Goal: Transaction & Acquisition: Purchase product/service

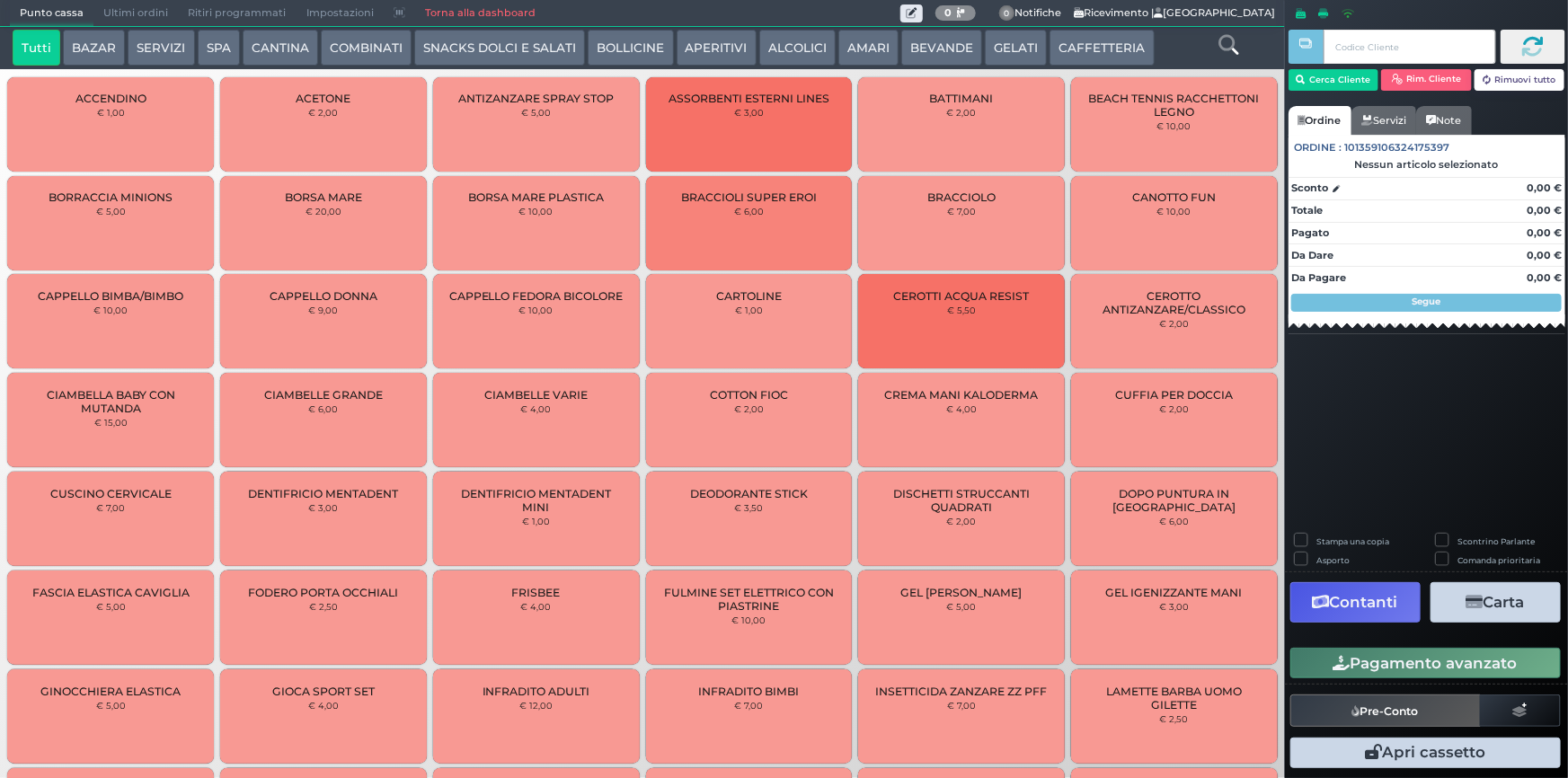
click at [1054, 46] on button "CAFFETTERIA" at bounding box center [1101, 47] width 104 height 36
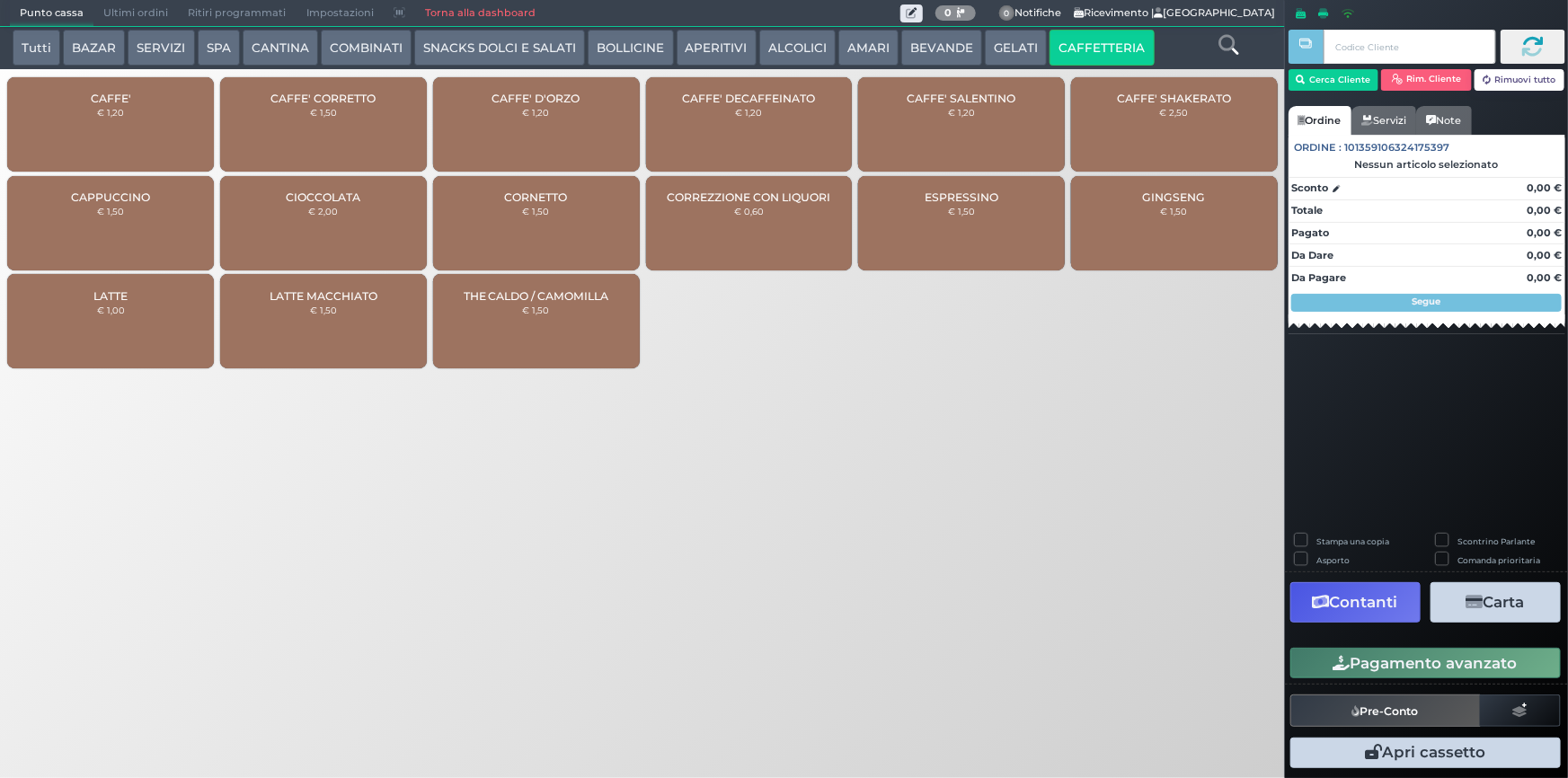
click at [58, 153] on div "CAFFE' € 1,20" at bounding box center [110, 124] width 206 height 94
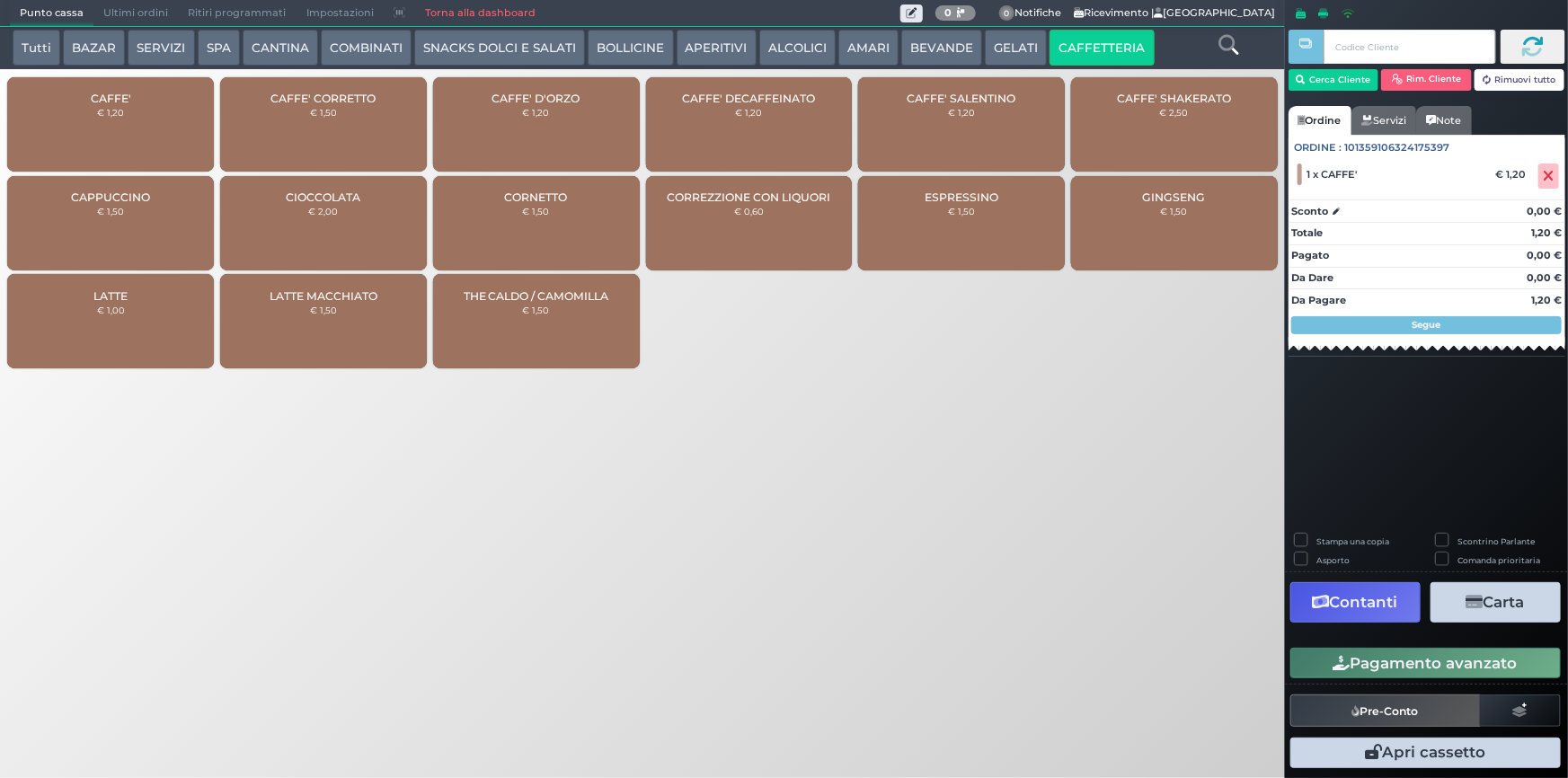
click at [1427, 671] on button "Pagamento avanzato" at bounding box center [1426, 663] width 271 height 31
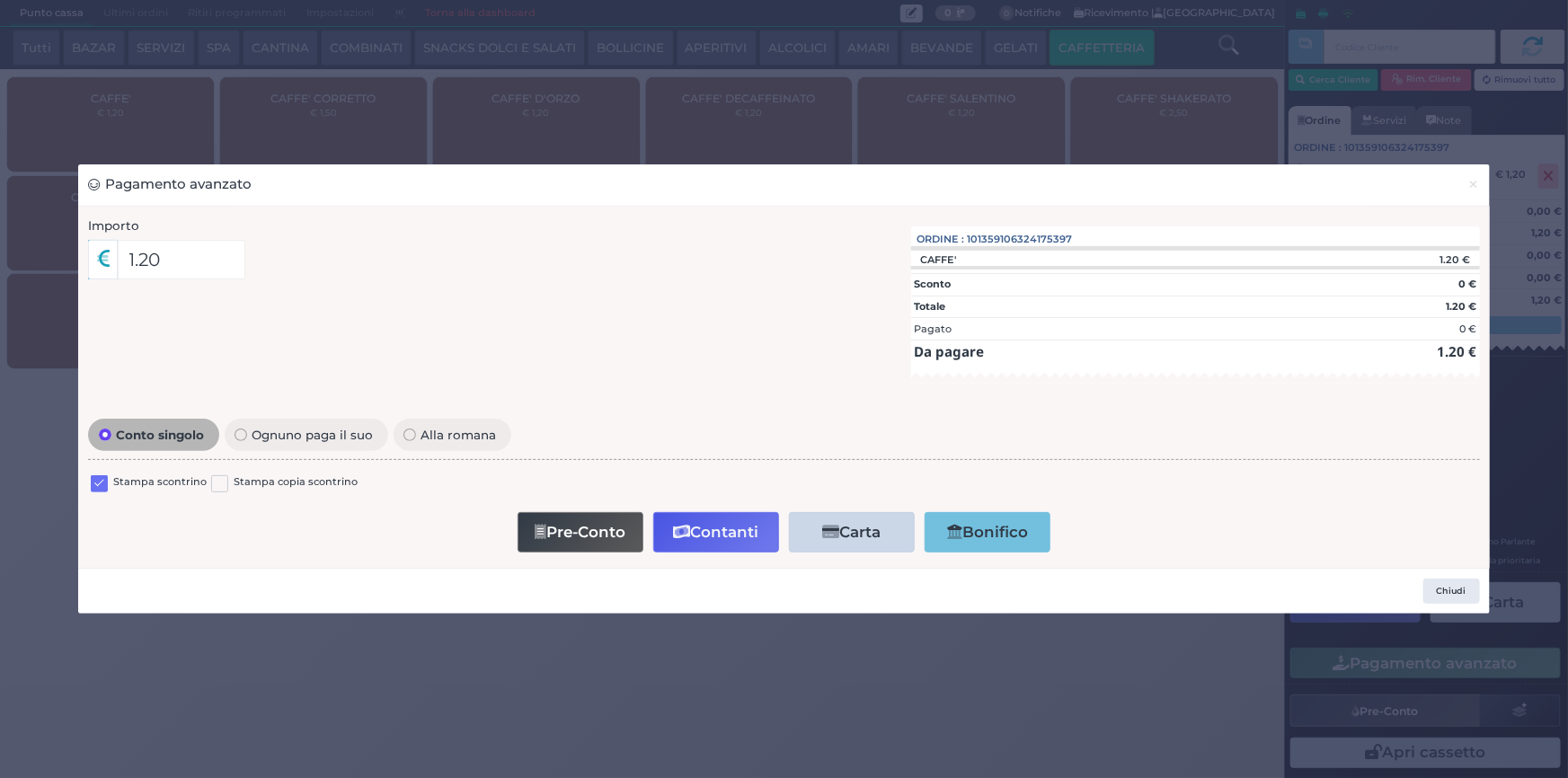
drag, startPoint x: 102, startPoint y: 477, endPoint x: 134, endPoint y: 485, distance: 33.0
click at [102, 478] on label at bounding box center [99, 483] width 17 height 17
click at [0, 0] on input "checkbox" at bounding box center [0, 0] width 0 height 0
click at [731, 530] on button "Contanti" at bounding box center [715, 532] width 125 height 41
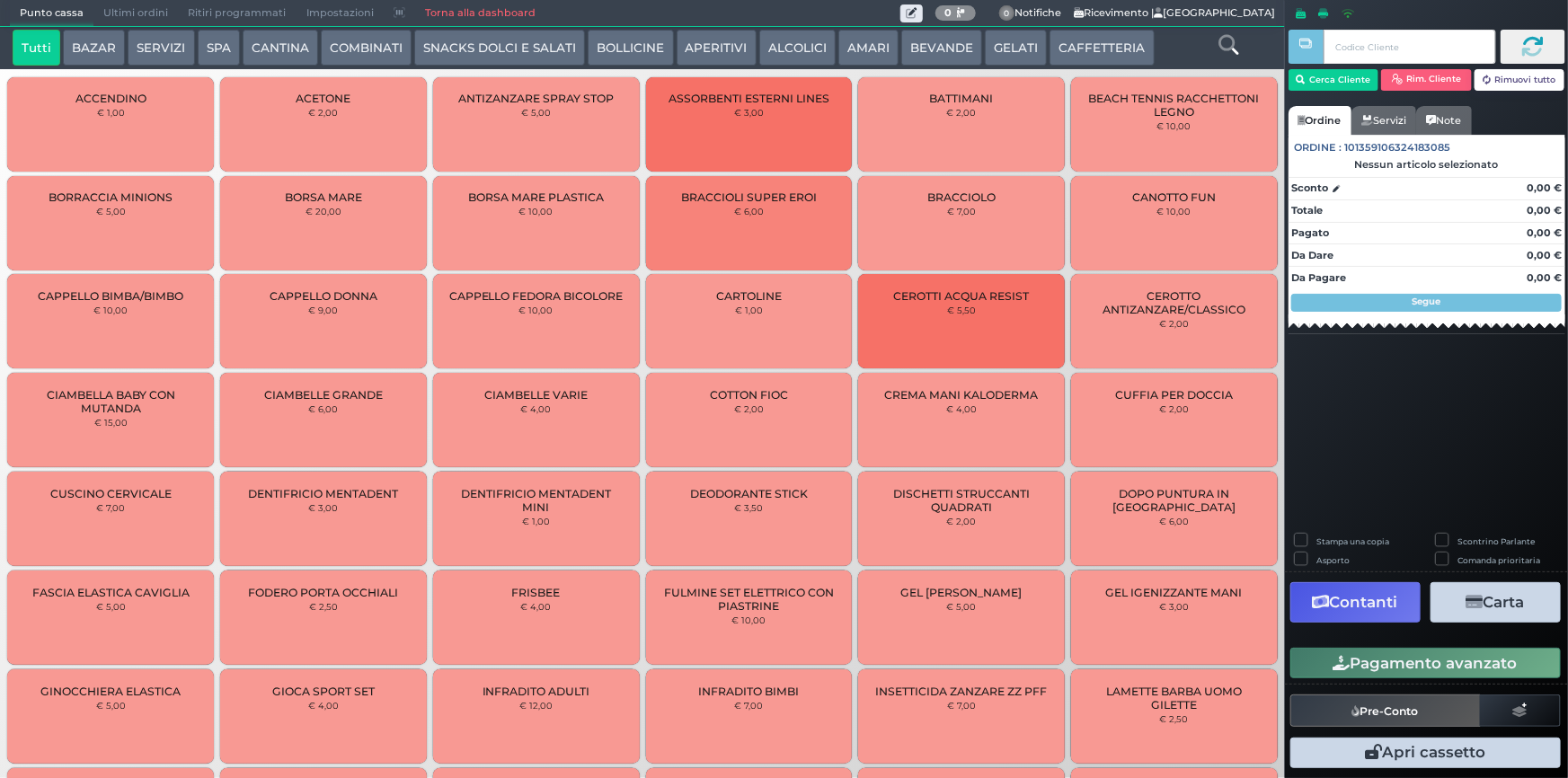
click at [123, 16] on span "Ultimi ordini" at bounding box center [135, 13] width 84 height 25
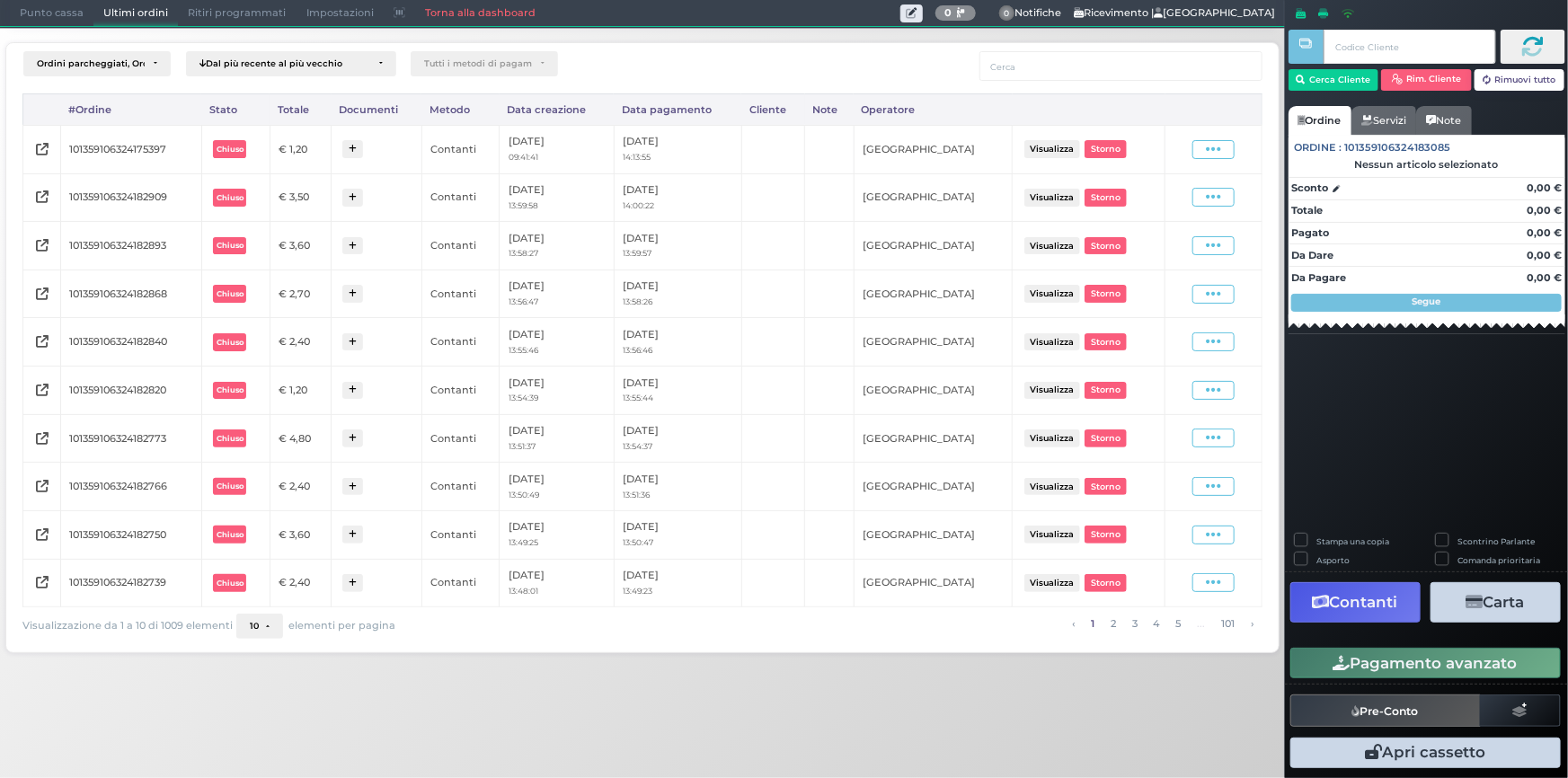
drag, startPoint x: 1219, startPoint y: 139, endPoint x: 1205, endPoint y: 182, distance: 45.2
click at [1219, 143] on icon at bounding box center [1212, 149] width 15 height 17
drag, startPoint x: 1156, startPoint y: 203, endPoint x: 1212, endPoint y: 183, distance: 59.5
click at [1156, 202] on span "Ristampa Pre-Conto" at bounding box center [1171, 201] width 74 height 31
click at [51, 17] on span "Punto cassa" at bounding box center [51, 13] width 84 height 25
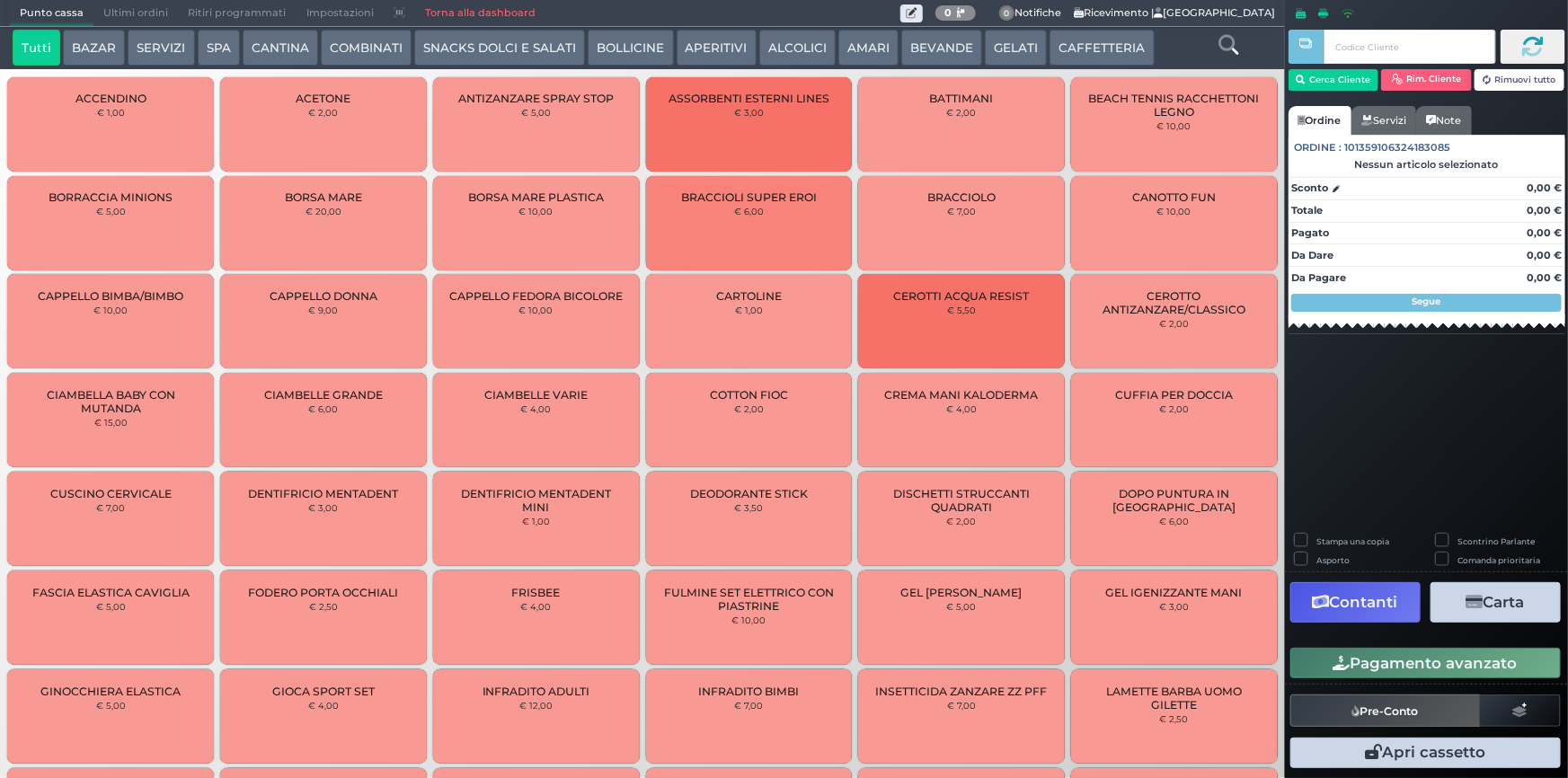
click at [1085, 47] on button "CAFFETTERIA" at bounding box center [1101, 47] width 104 height 36
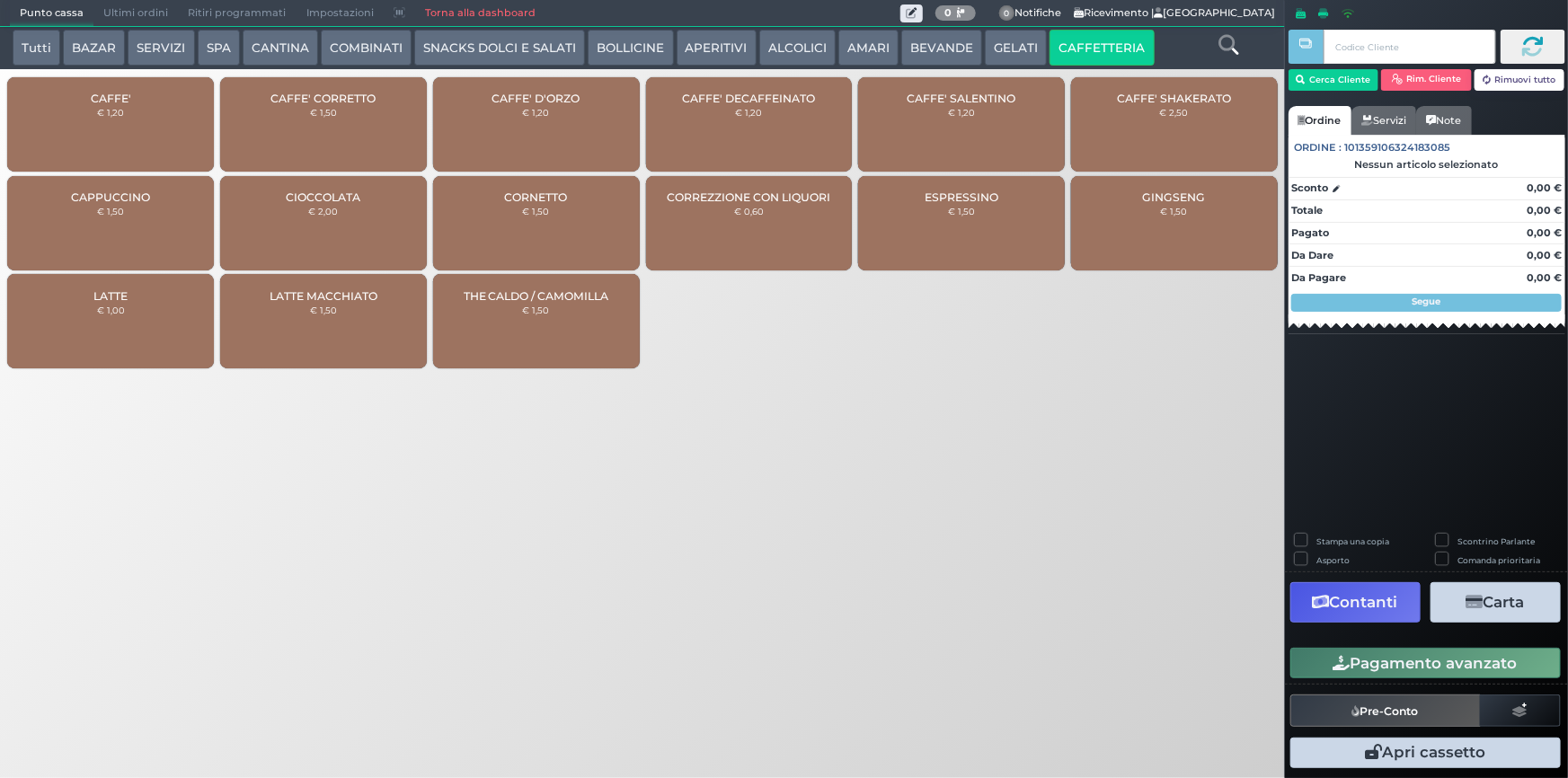
click at [138, 114] on div "CAFFE' € 1,20" at bounding box center [110, 124] width 206 height 94
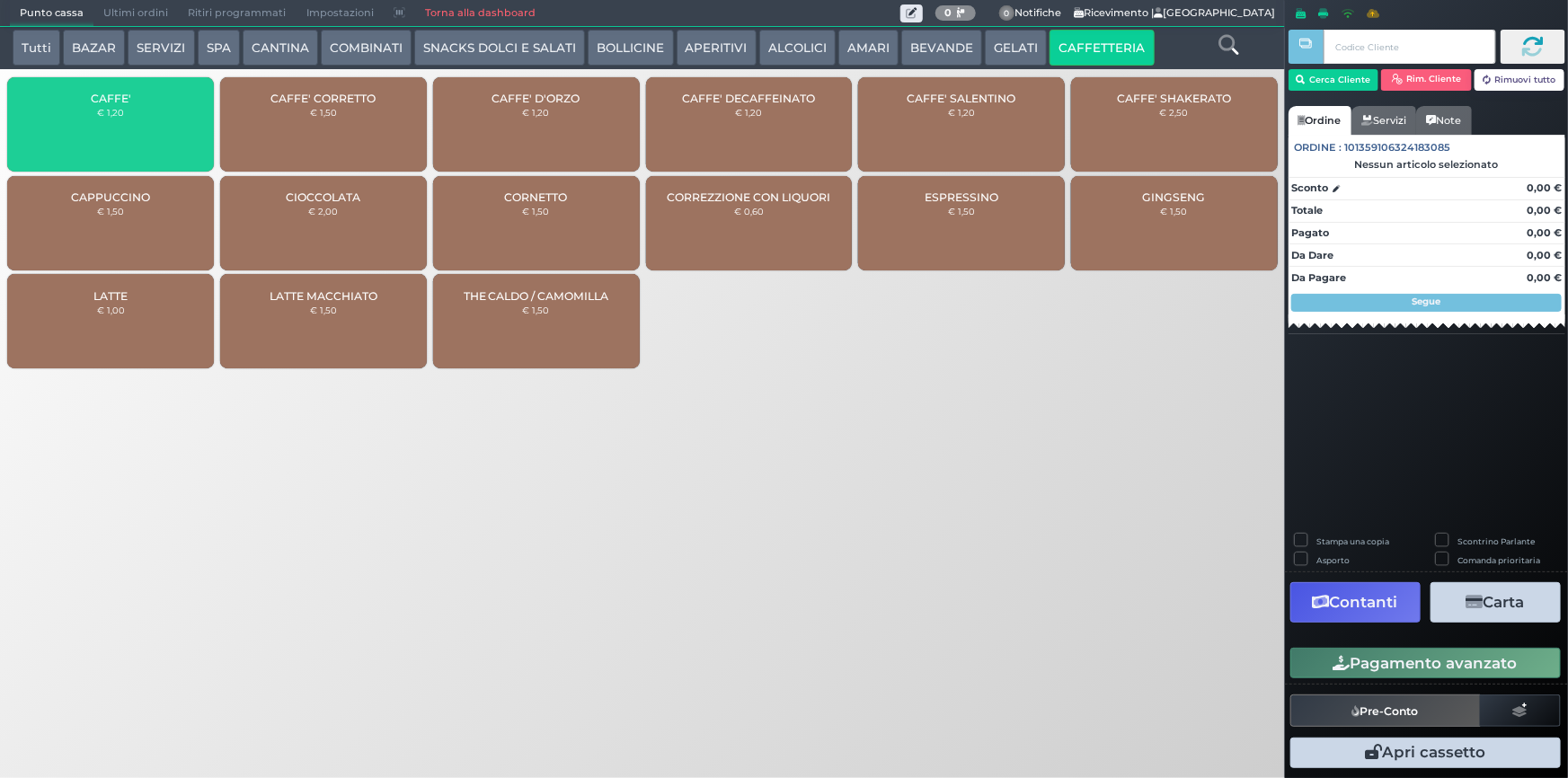
click at [136, 114] on div "CAFFE' € 1,20" at bounding box center [110, 124] width 206 height 94
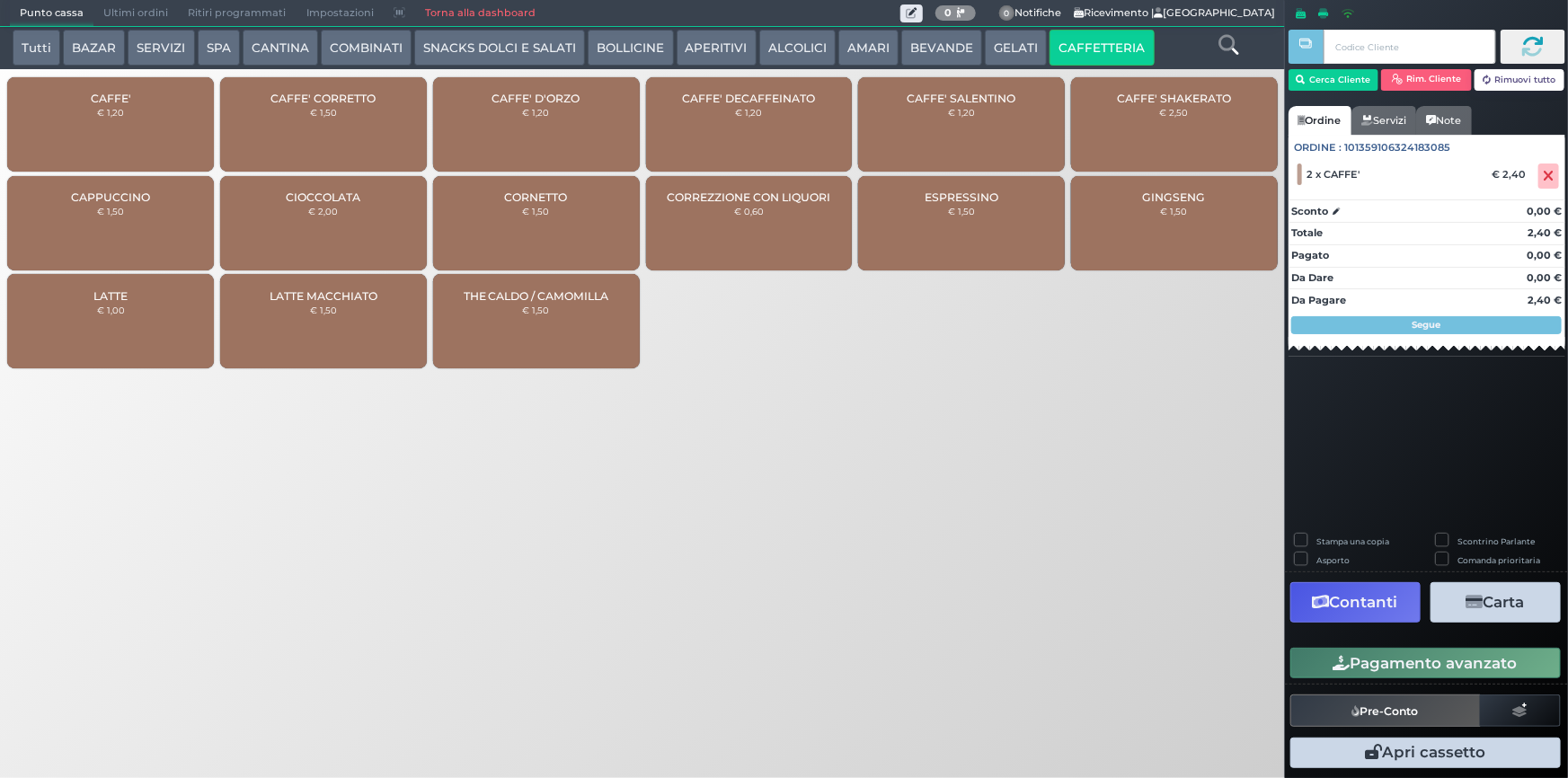
click at [1411, 660] on button "Pagamento avanzato" at bounding box center [1426, 663] width 271 height 31
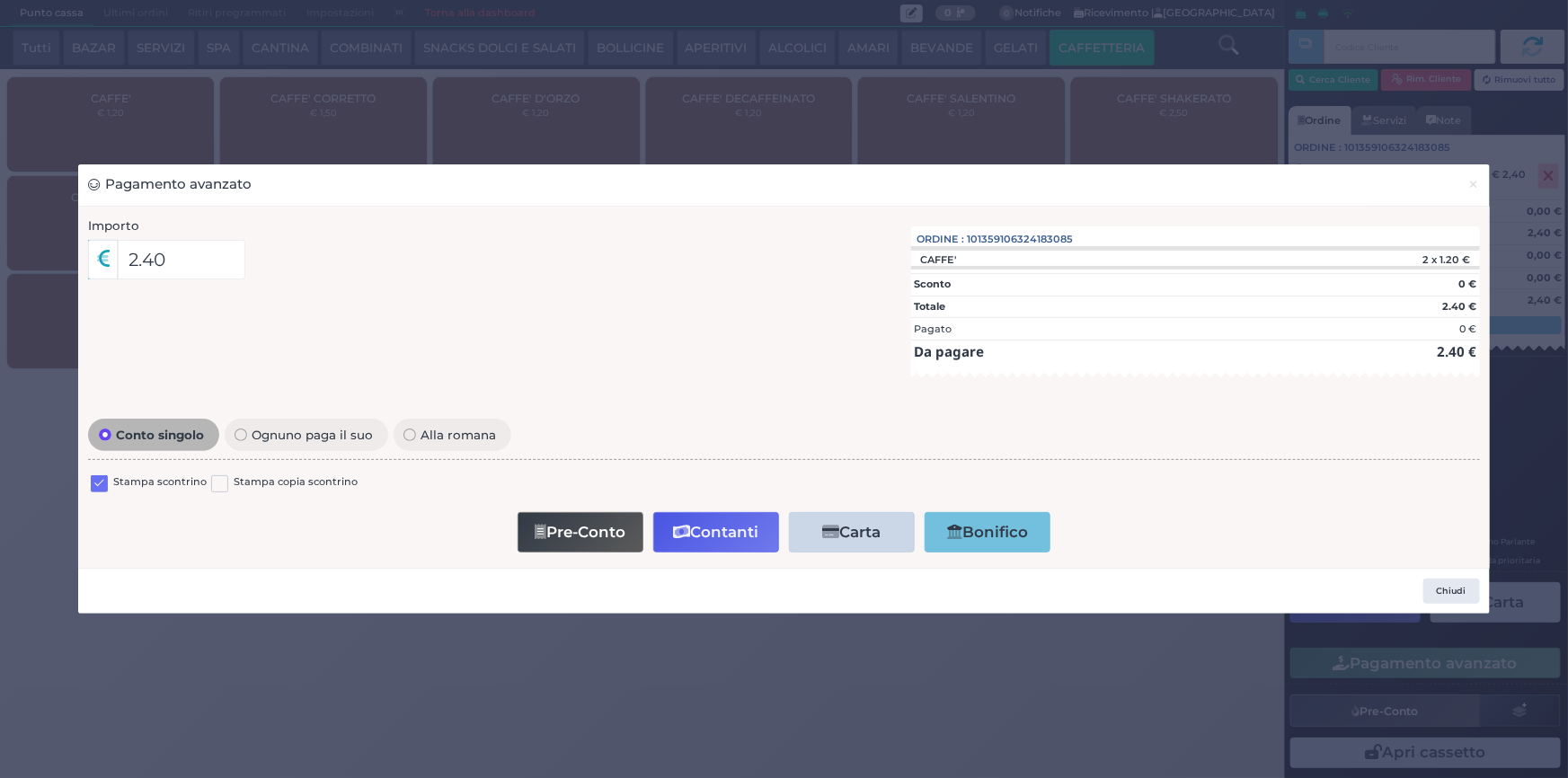
click at [98, 481] on label at bounding box center [99, 483] width 17 height 17
click at [0, 0] on input "checkbox" at bounding box center [0, 0] width 0 height 0
click at [724, 526] on button "Contanti" at bounding box center [715, 532] width 125 height 41
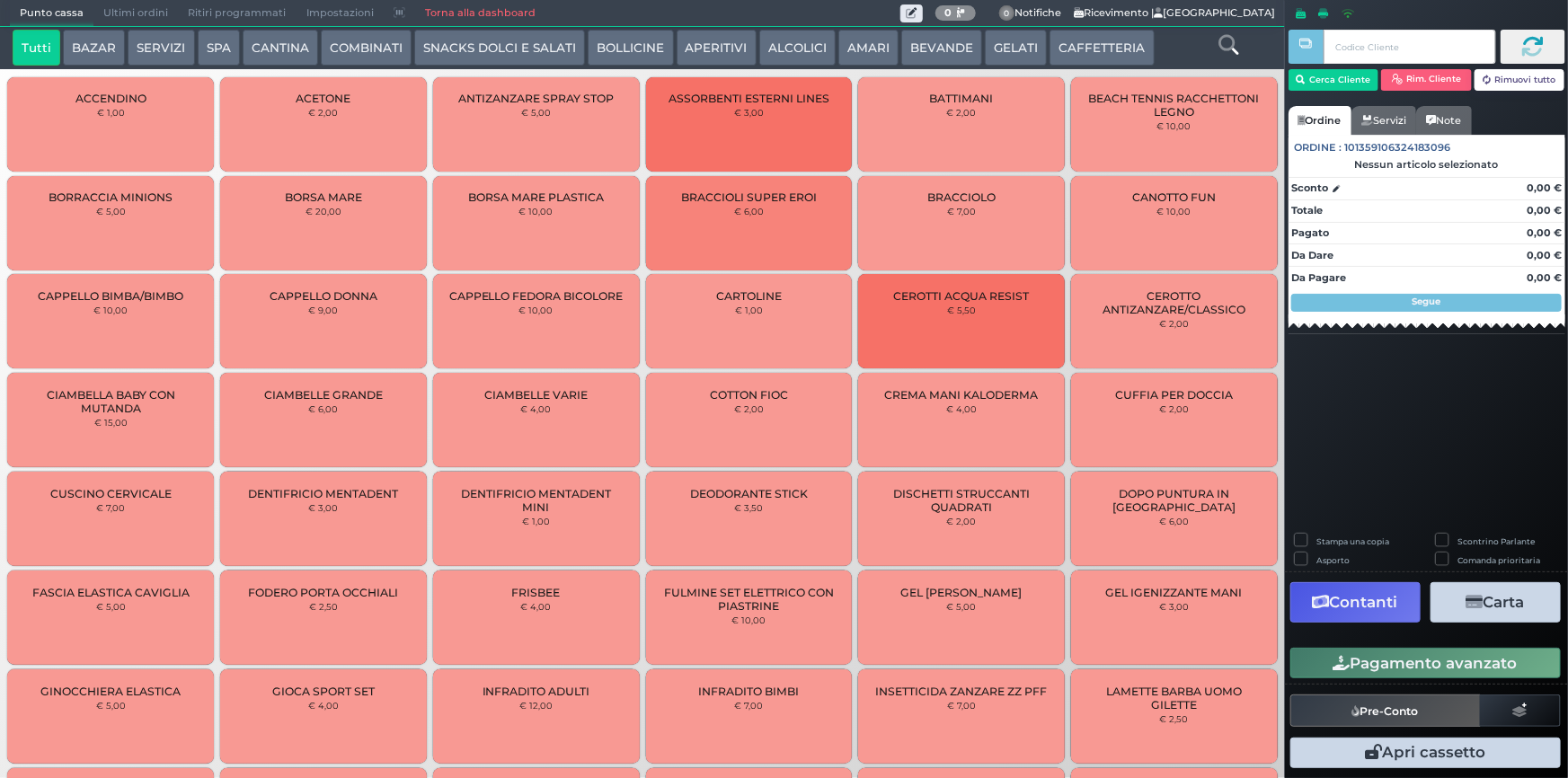
drag, startPoint x: 140, startPoint y: 9, endPoint x: 166, endPoint y: 2, distance: 26.9
click at [141, 8] on span "Ultimi ordini" at bounding box center [135, 13] width 84 height 25
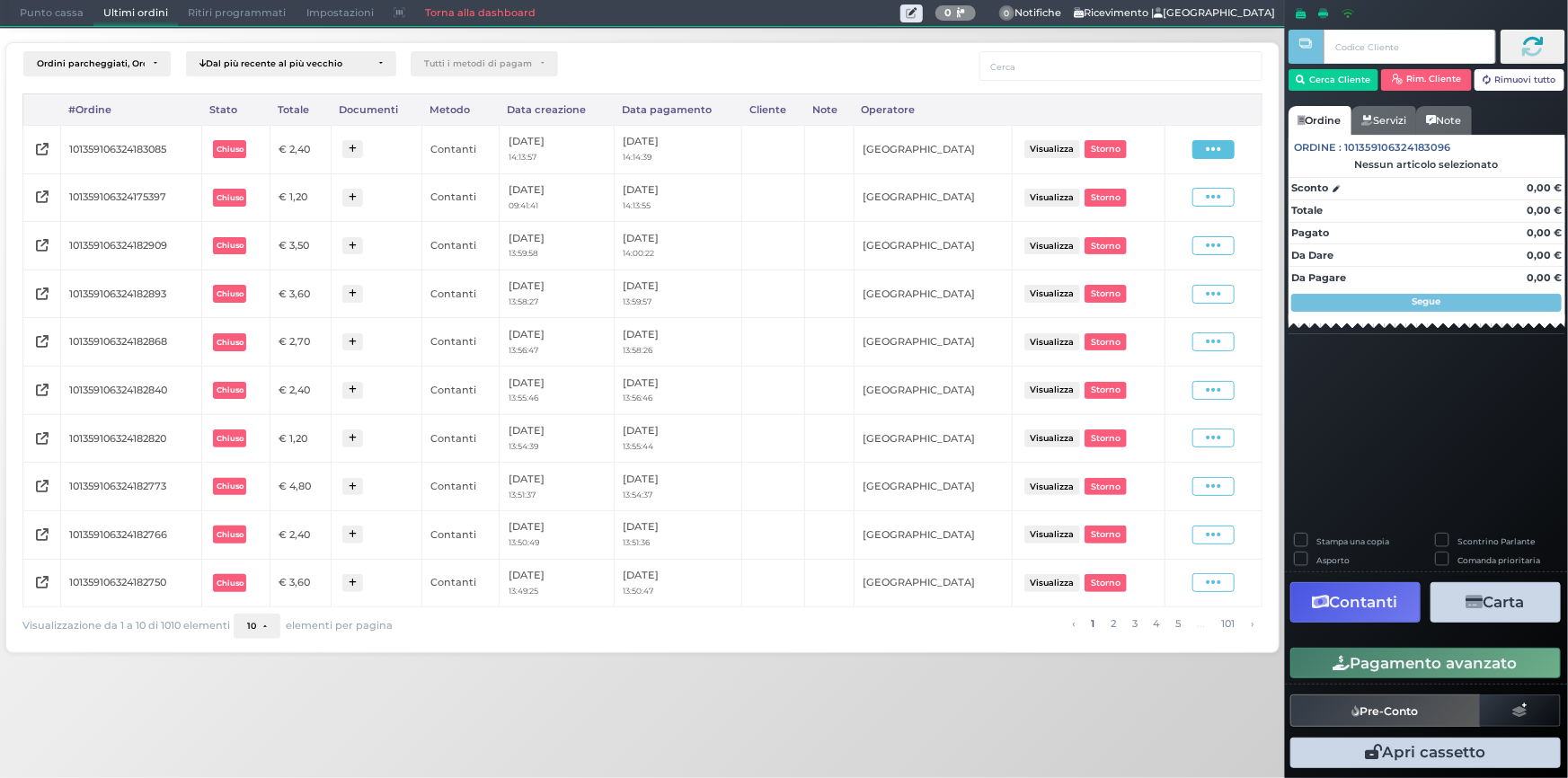
drag, startPoint x: 1225, startPoint y: 141, endPoint x: 1200, endPoint y: 191, distance: 55.9
click at [1224, 141] on span at bounding box center [1213, 149] width 42 height 19
drag, startPoint x: 1185, startPoint y: 197, endPoint x: 1565, endPoint y: 200, distance: 380.0
click at [1186, 197] on span "Ristampa Pre-Conto" at bounding box center [1171, 201] width 74 height 31
click at [51, 7] on span "Punto cassa" at bounding box center [51, 13] width 84 height 25
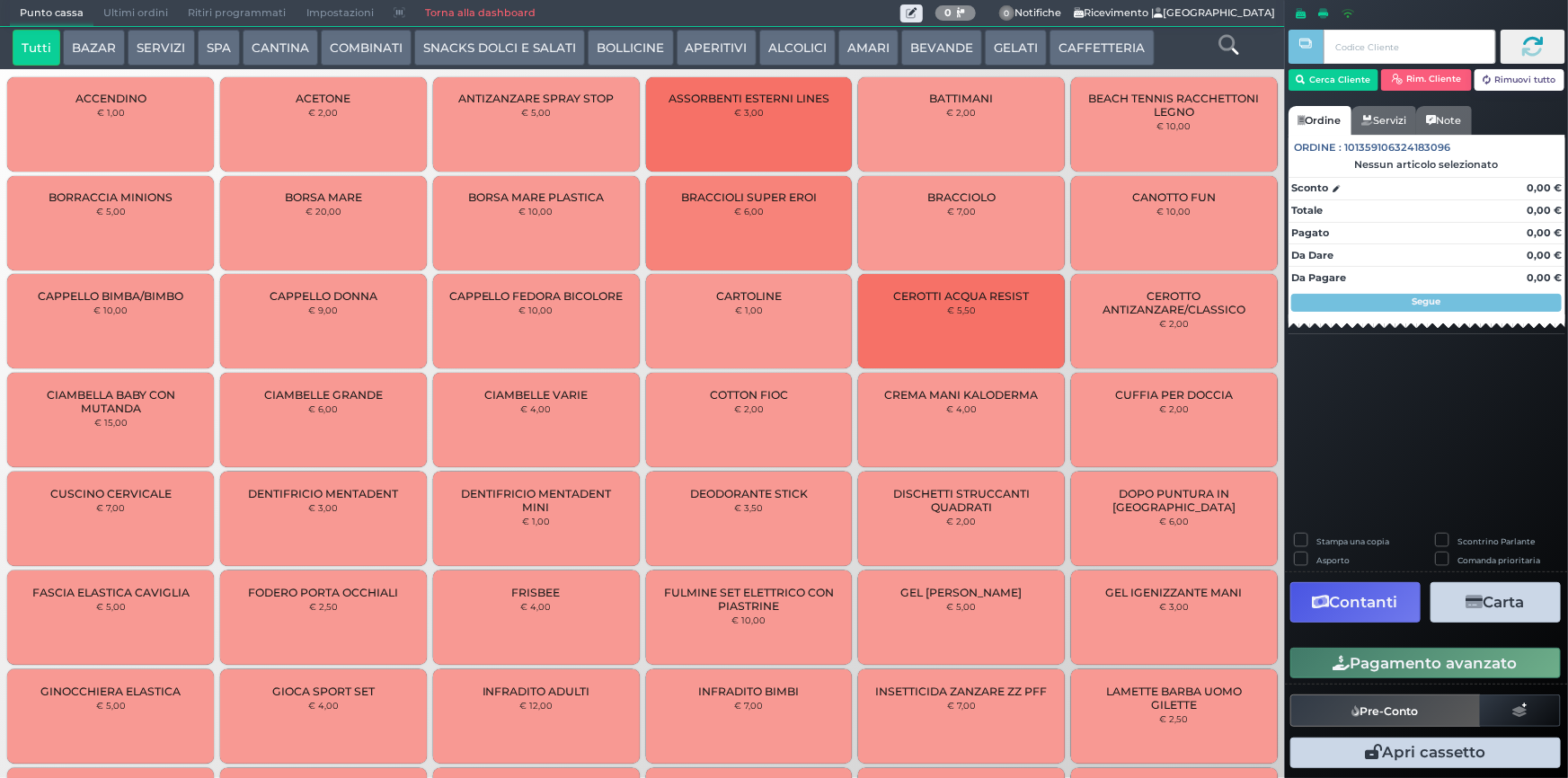
click at [919, 57] on button "BEVANDE" at bounding box center [942, 47] width 81 height 36
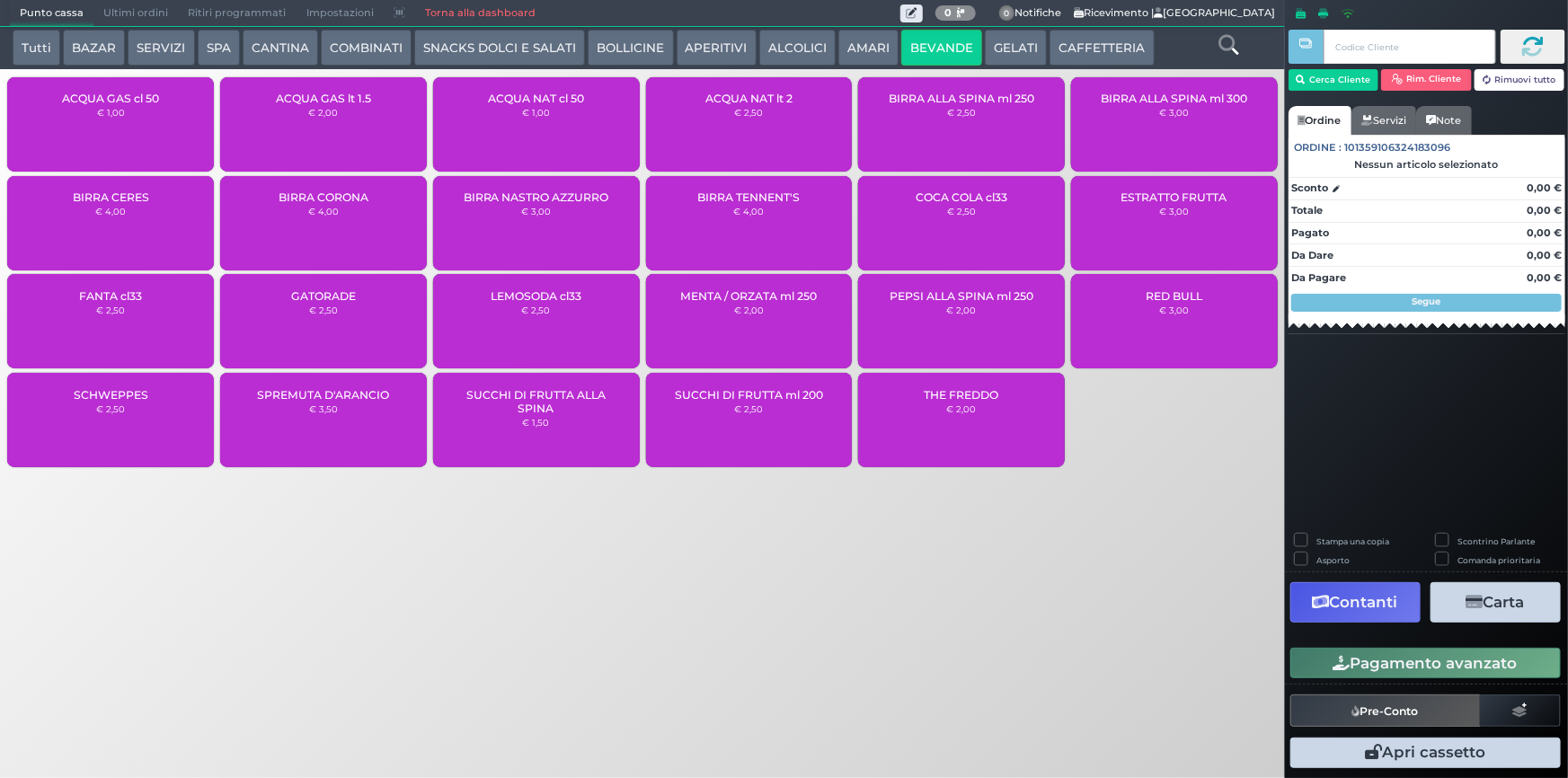
click at [593, 128] on div "ACQUA NAT cl 50 € 1,00" at bounding box center [536, 124] width 206 height 94
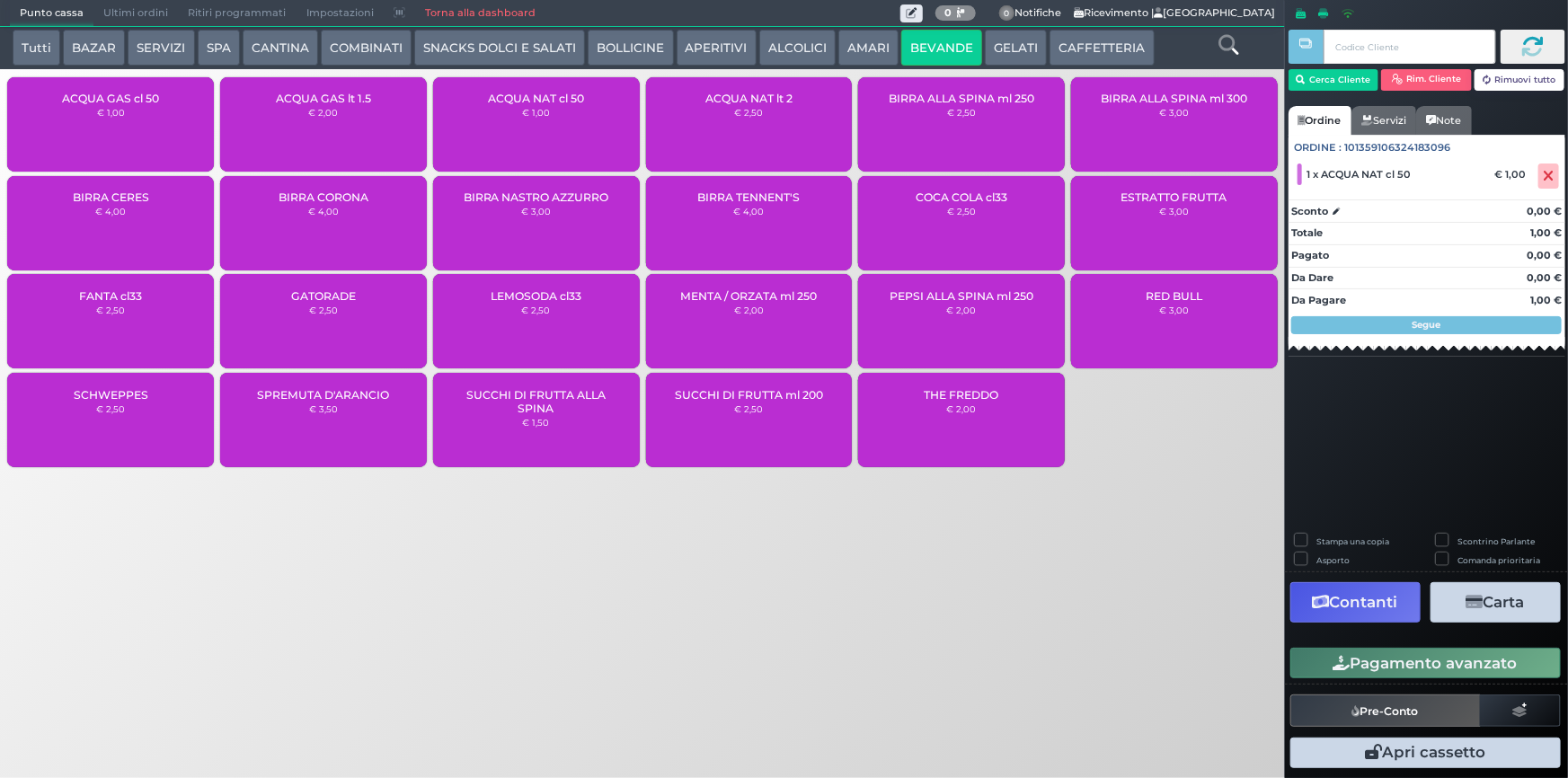
click at [1421, 666] on button "Pagamento avanzato" at bounding box center [1426, 663] width 271 height 31
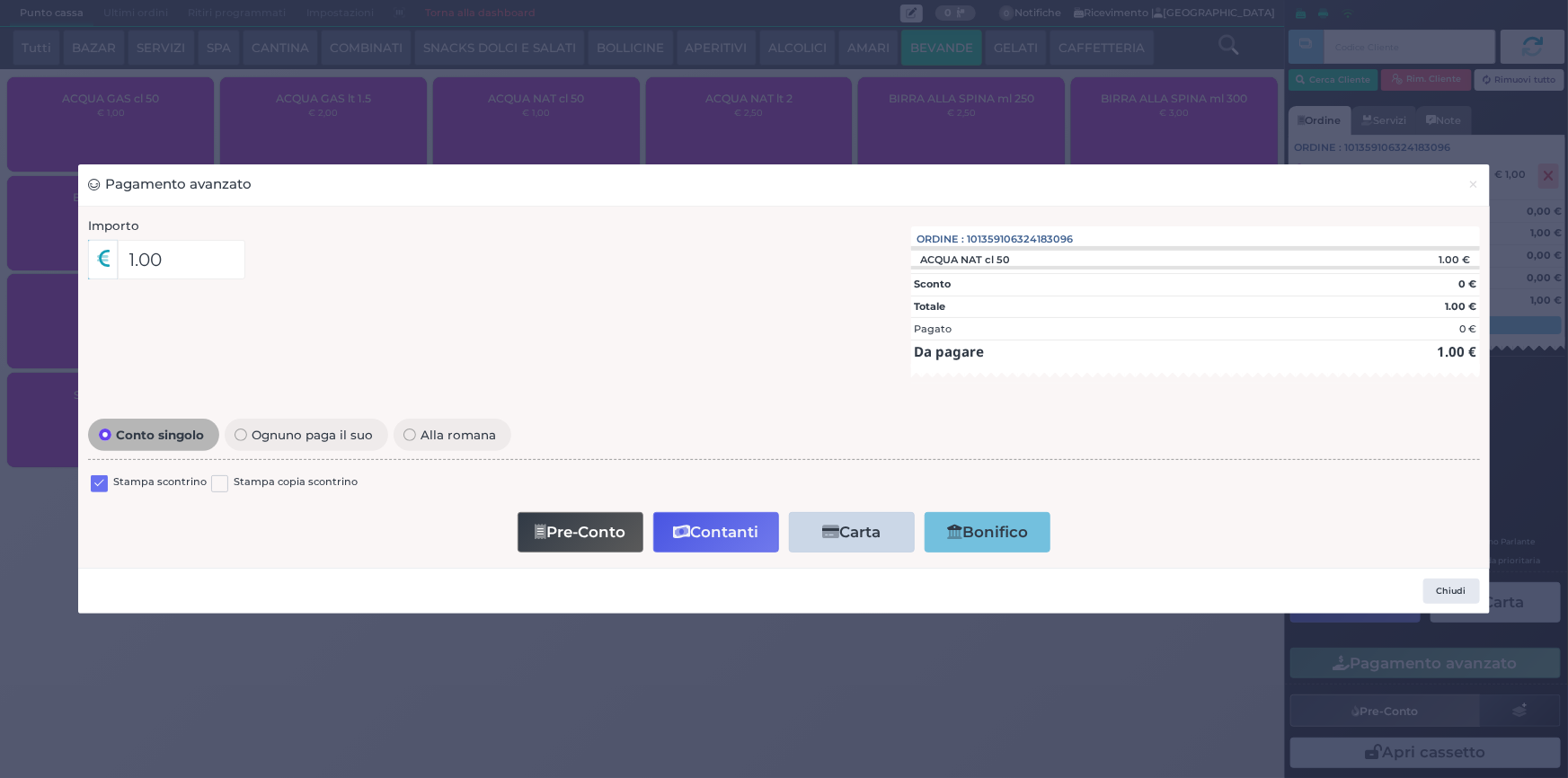
click at [98, 480] on label at bounding box center [99, 483] width 17 height 17
click at [0, 0] on input "checkbox" at bounding box center [0, 0] width 0 height 0
click at [728, 524] on button "Contanti" at bounding box center [715, 532] width 125 height 41
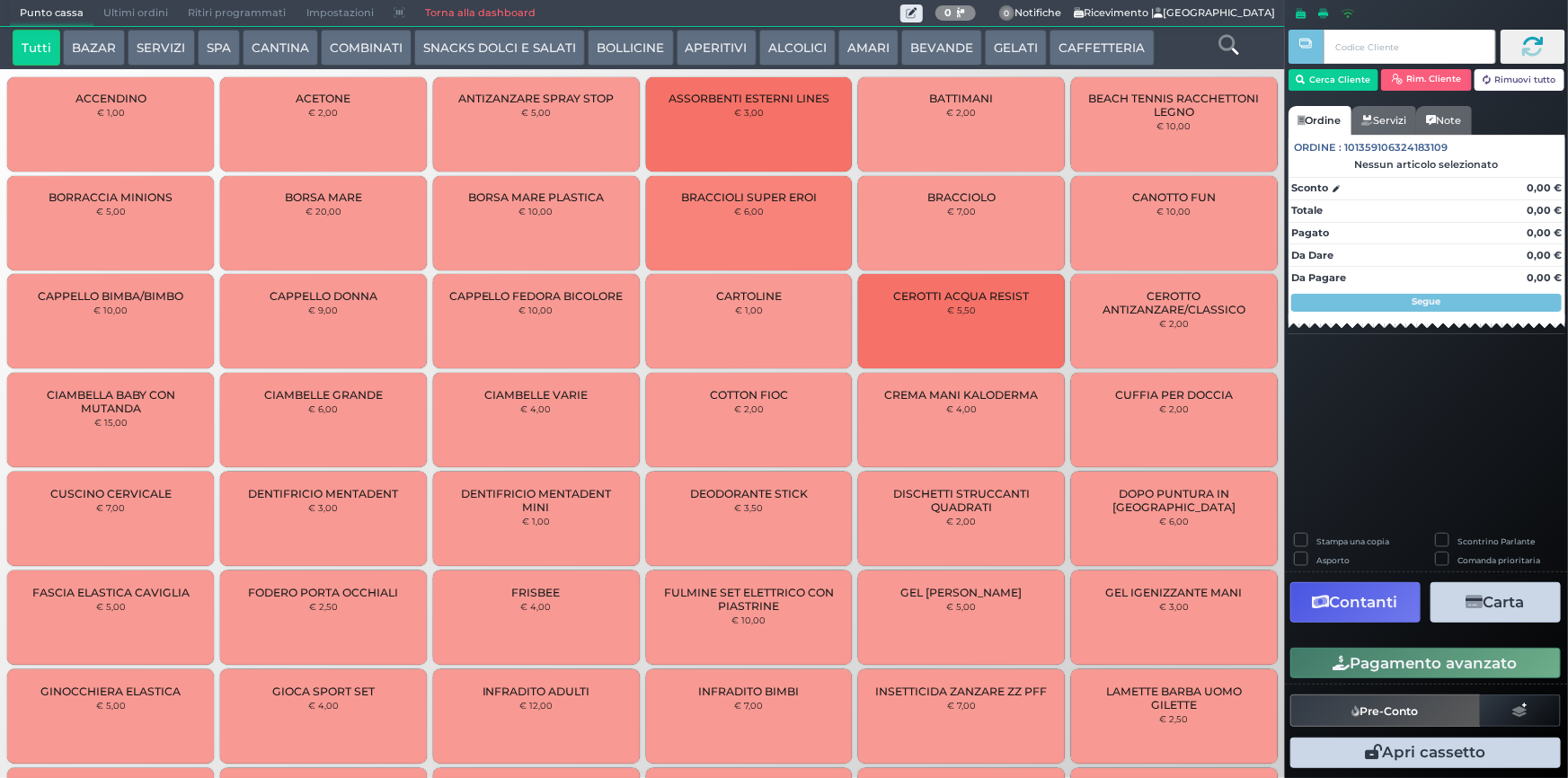
click at [125, 9] on span "Ultimi ordini" at bounding box center [135, 13] width 84 height 25
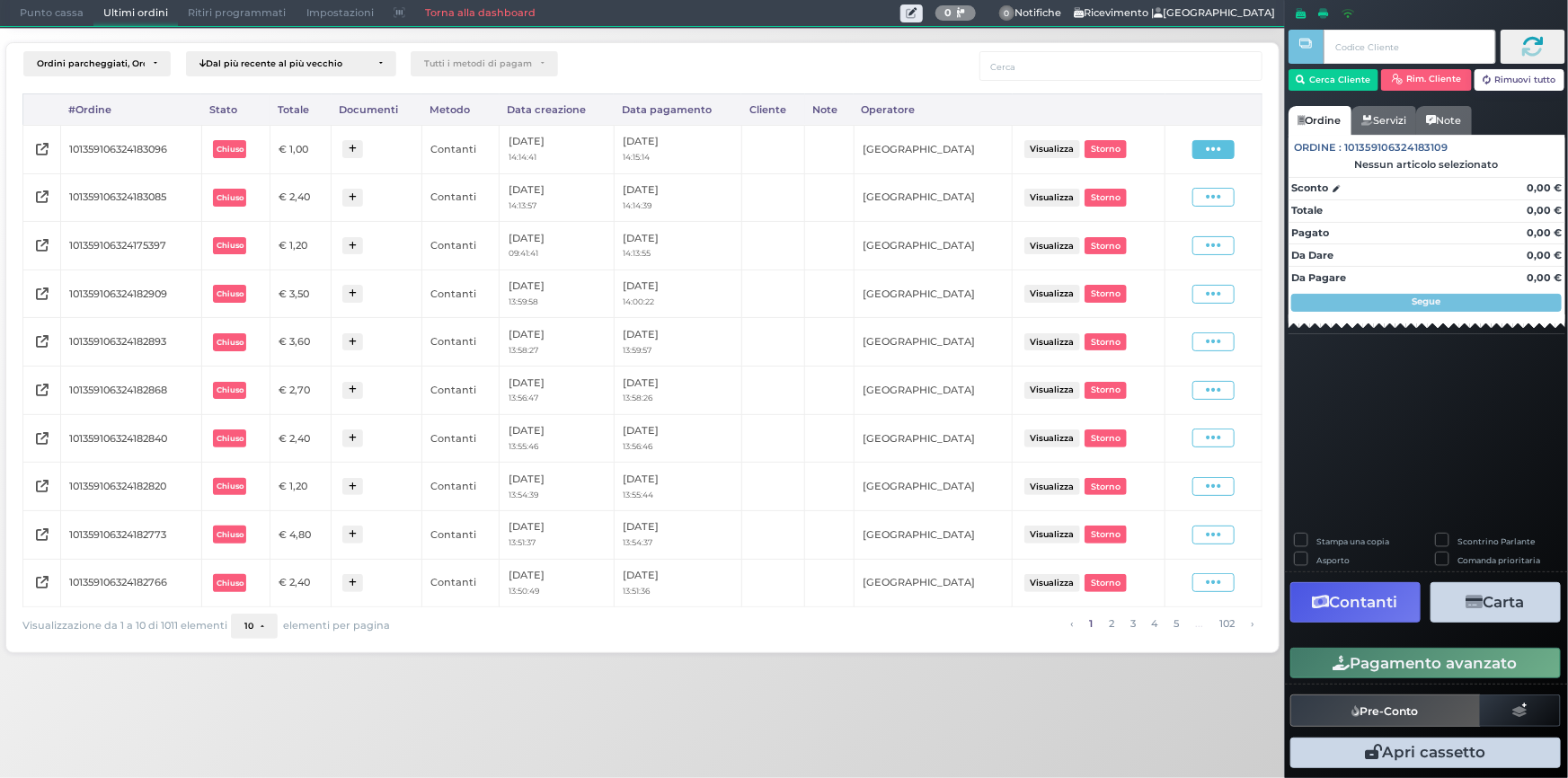
click at [1210, 147] on icon at bounding box center [1212, 149] width 15 height 17
click at [1173, 203] on span "Ristampa Pre-Conto" at bounding box center [1171, 201] width 74 height 31
click at [18, 9] on span "Punto cassa" at bounding box center [51, 13] width 84 height 25
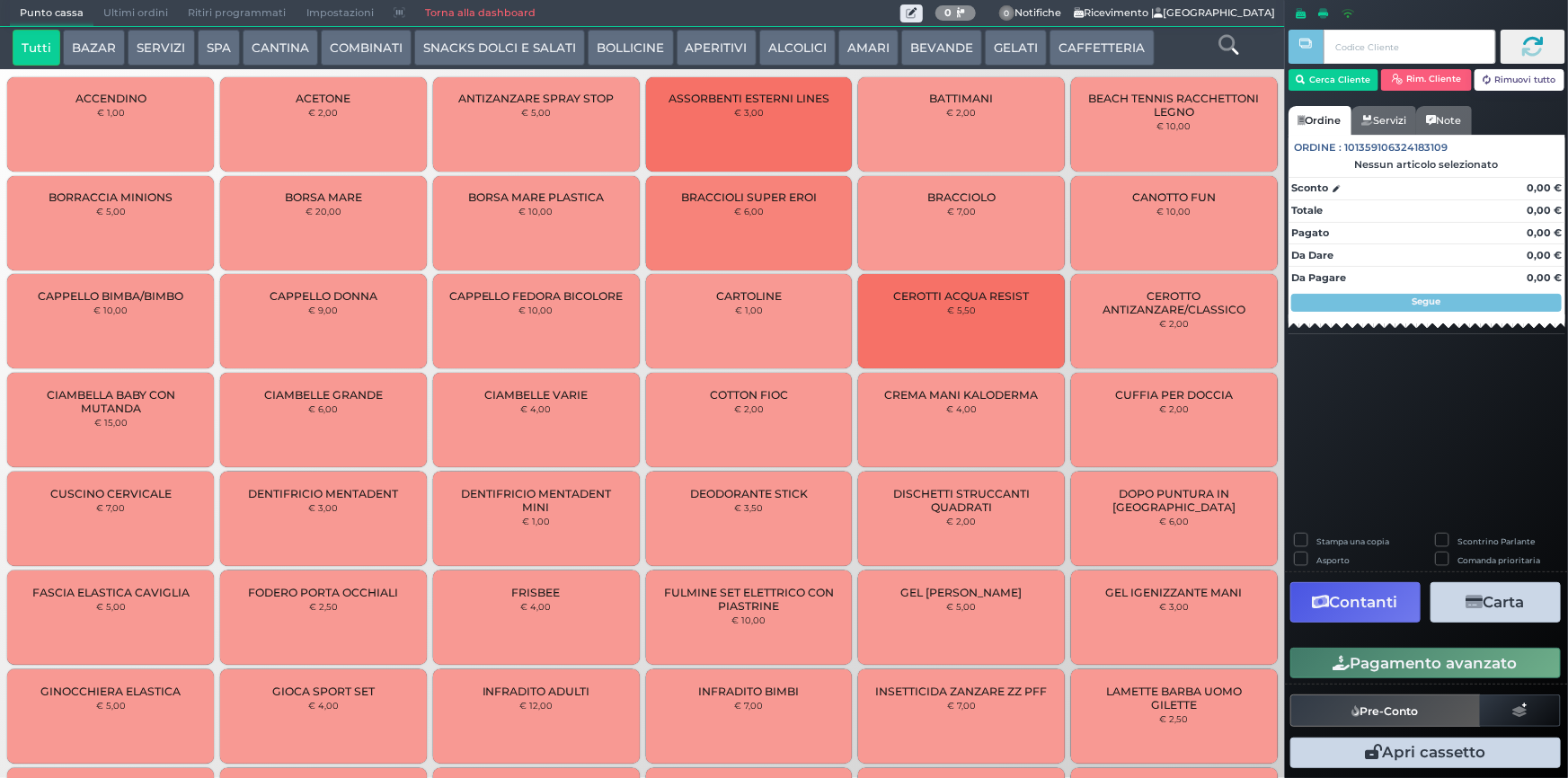
drag, startPoint x: 1106, startPoint y: 46, endPoint x: 1042, endPoint y: 70, distance: 68.4
click at [1105, 46] on button "CAFFETTERIA" at bounding box center [1101, 47] width 104 height 36
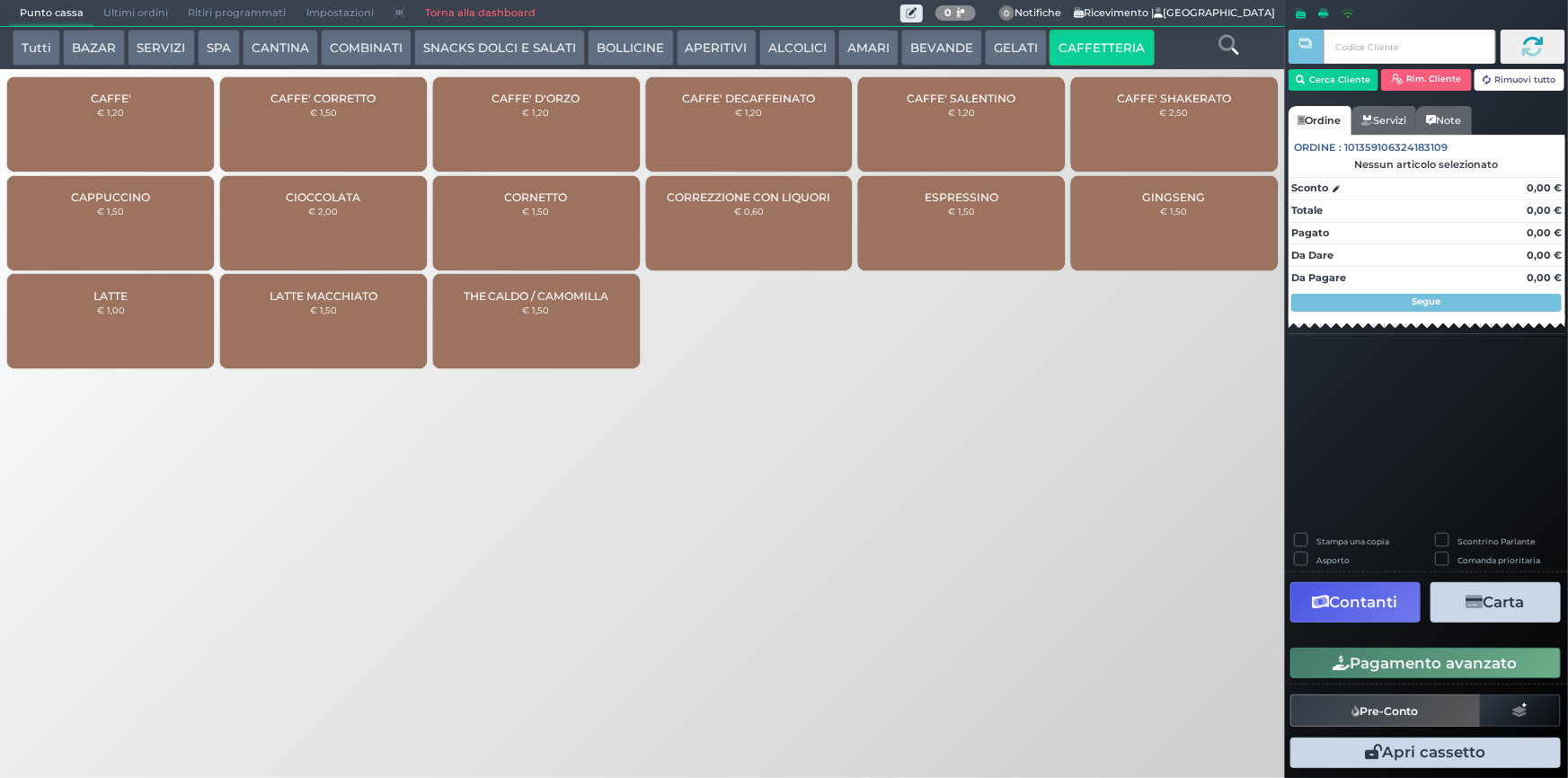
click at [129, 131] on div "CAFFE' € 1,20" at bounding box center [110, 124] width 206 height 94
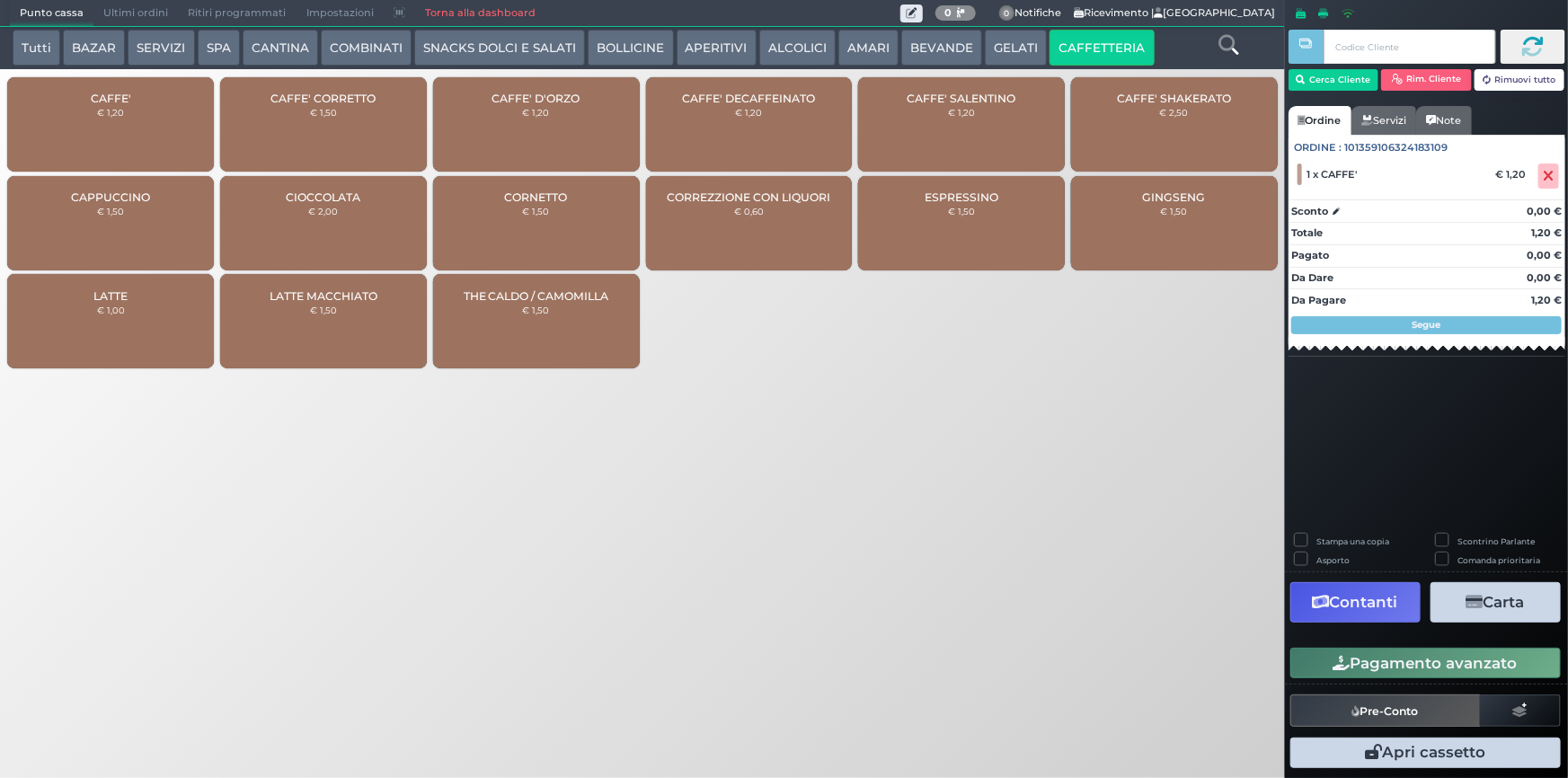
click at [125, 126] on div "CAFFE' € 1,20" at bounding box center [110, 124] width 206 height 94
click at [1392, 661] on button "Pagamento avanzato" at bounding box center [1426, 663] width 271 height 31
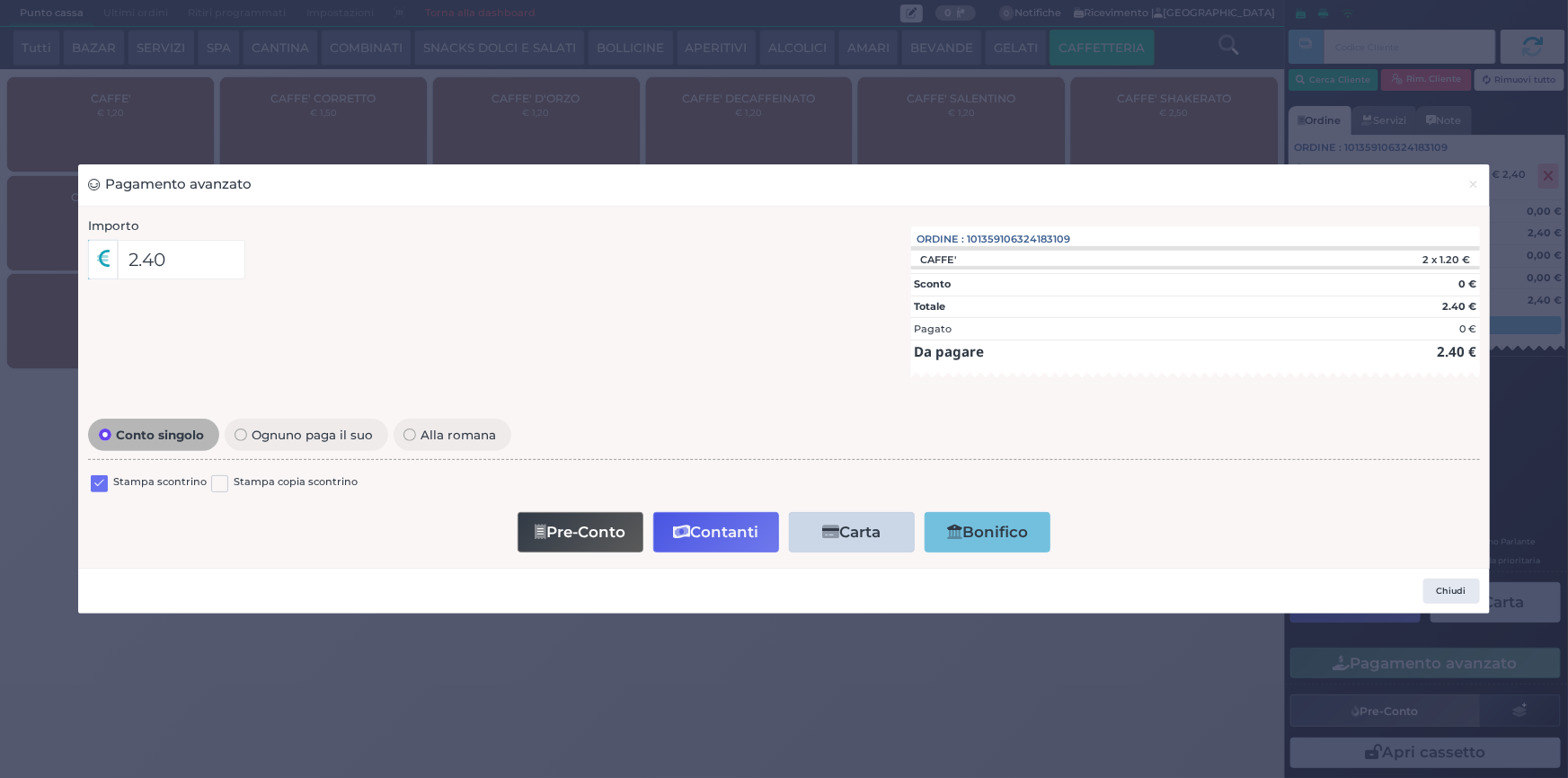
click at [101, 484] on label at bounding box center [99, 483] width 17 height 17
click at [0, 0] on input "checkbox" at bounding box center [0, 0] width 0 height 0
click at [725, 530] on button "Contanti" at bounding box center [715, 532] width 125 height 41
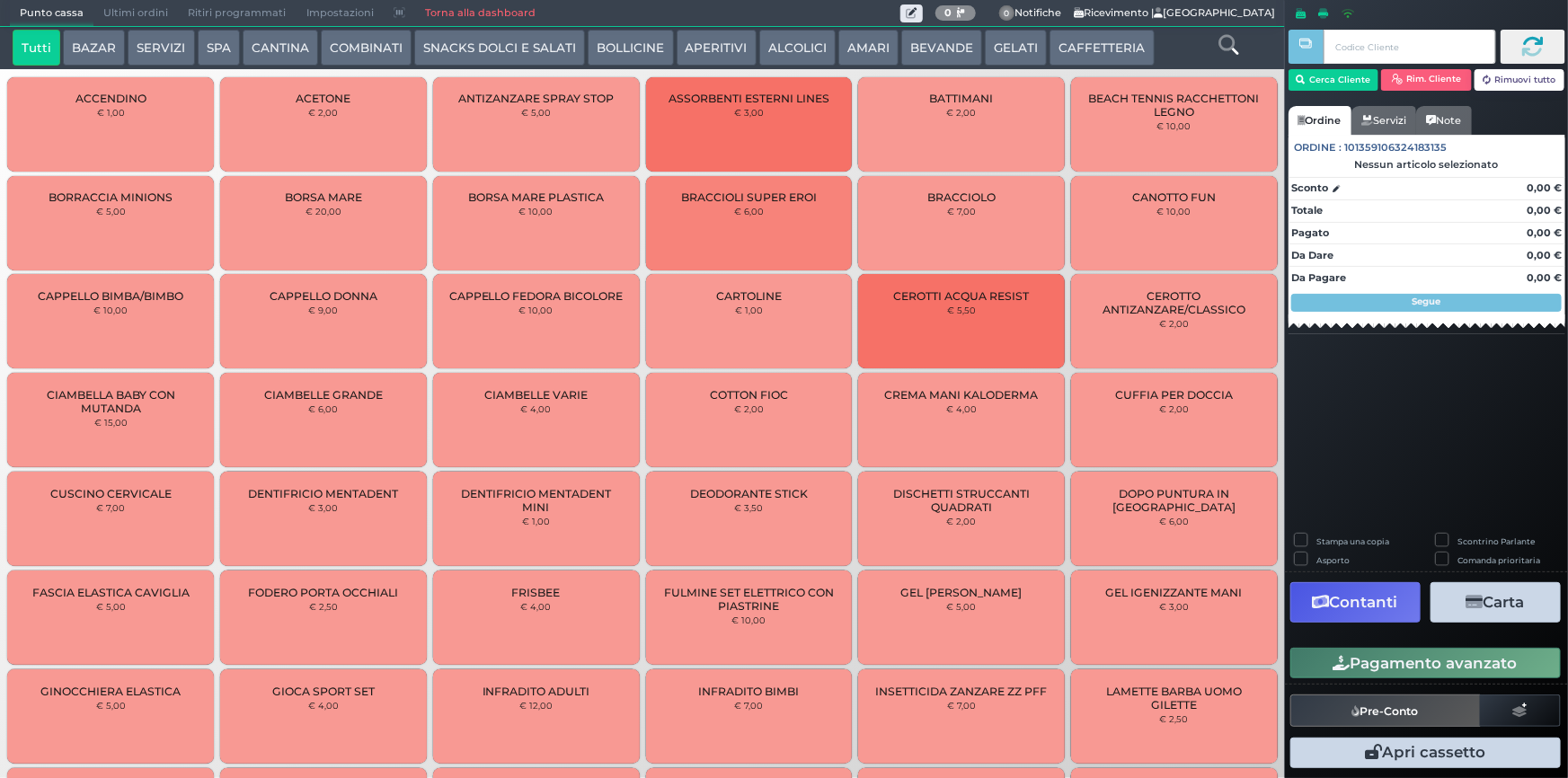
click at [134, 9] on span "Ultimi ordini" at bounding box center [135, 13] width 84 height 25
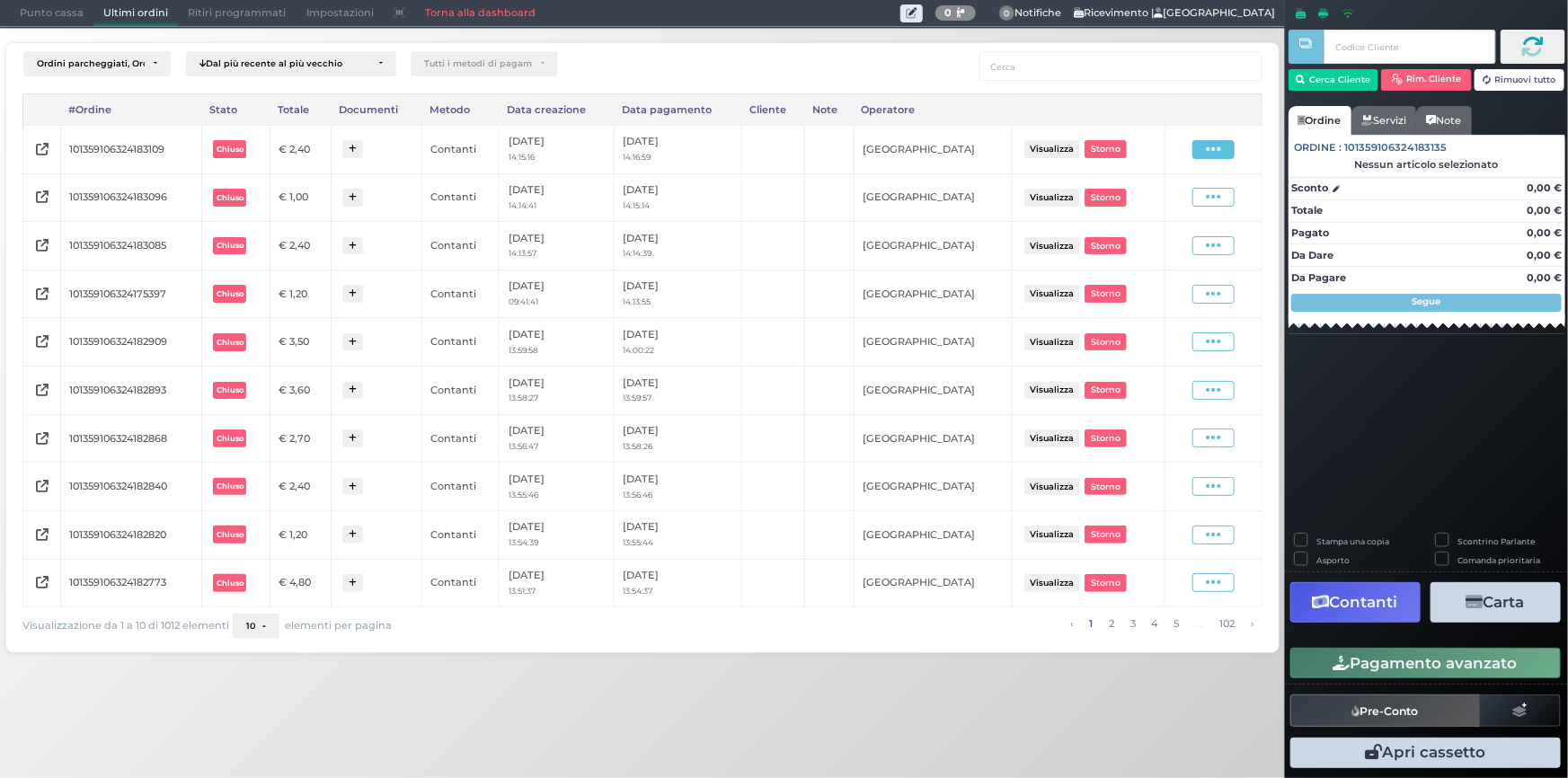
click at [1206, 146] on icon at bounding box center [1212, 149] width 15 height 17
click at [1158, 201] on span "Ristampa Pre-Conto" at bounding box center [1171, 201] width 74 height 31
click at [60, 11] on span "Punto cassa" at bounding box center [51, 13] width 84 height 25
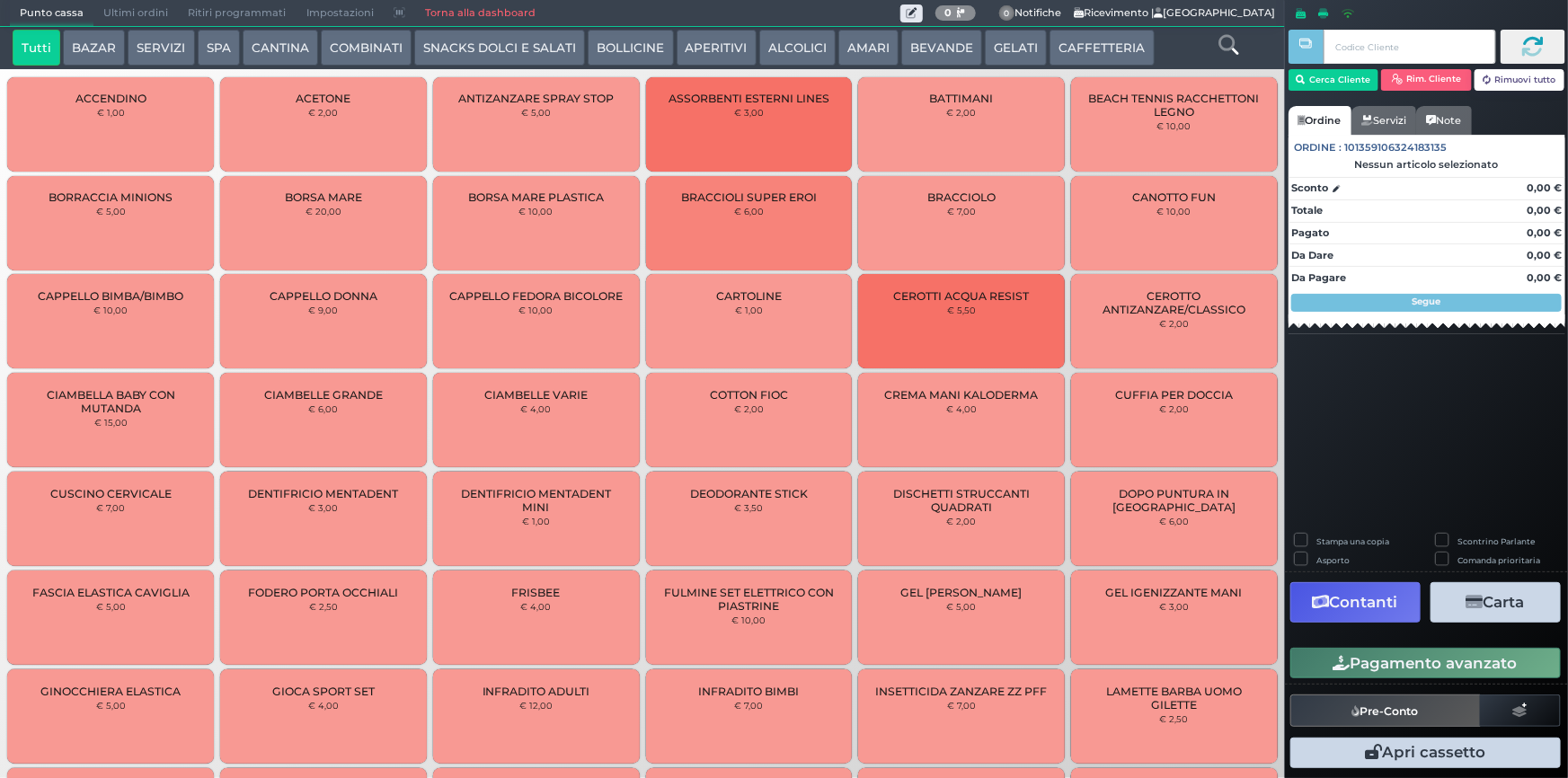
drag, startPoint x: 1103, startPoint y: 46, endPoint x: 1006, endPoint y: 60, distance: 98.0
click at [1102, 46] on button "CAFFETTERIA" at bounding box center [1101, 47] width 104 height 36
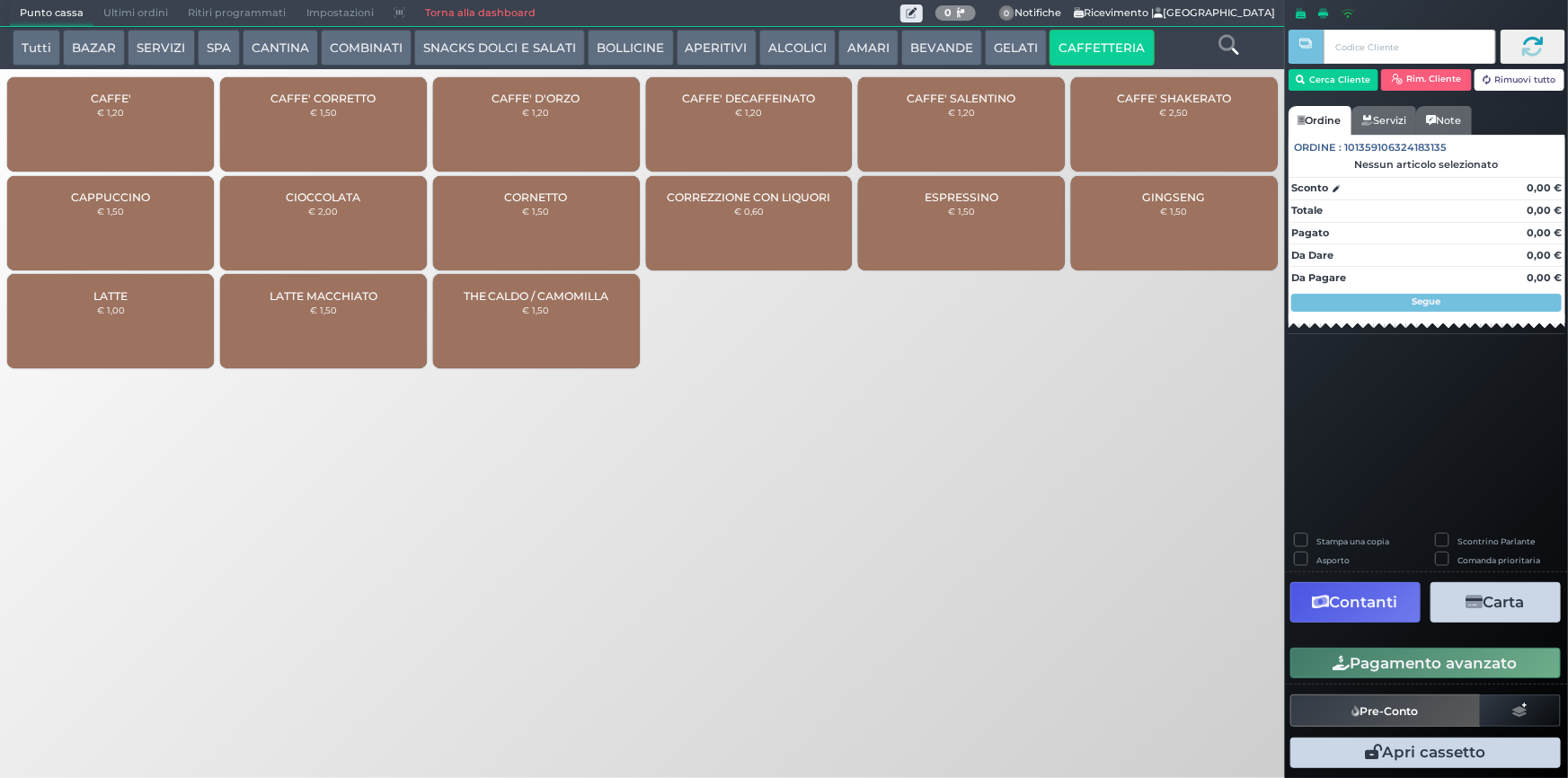
click at [138, 126] on div "CAFFE' € 1,20" at bounding box center [110, 124] width 206 height 94
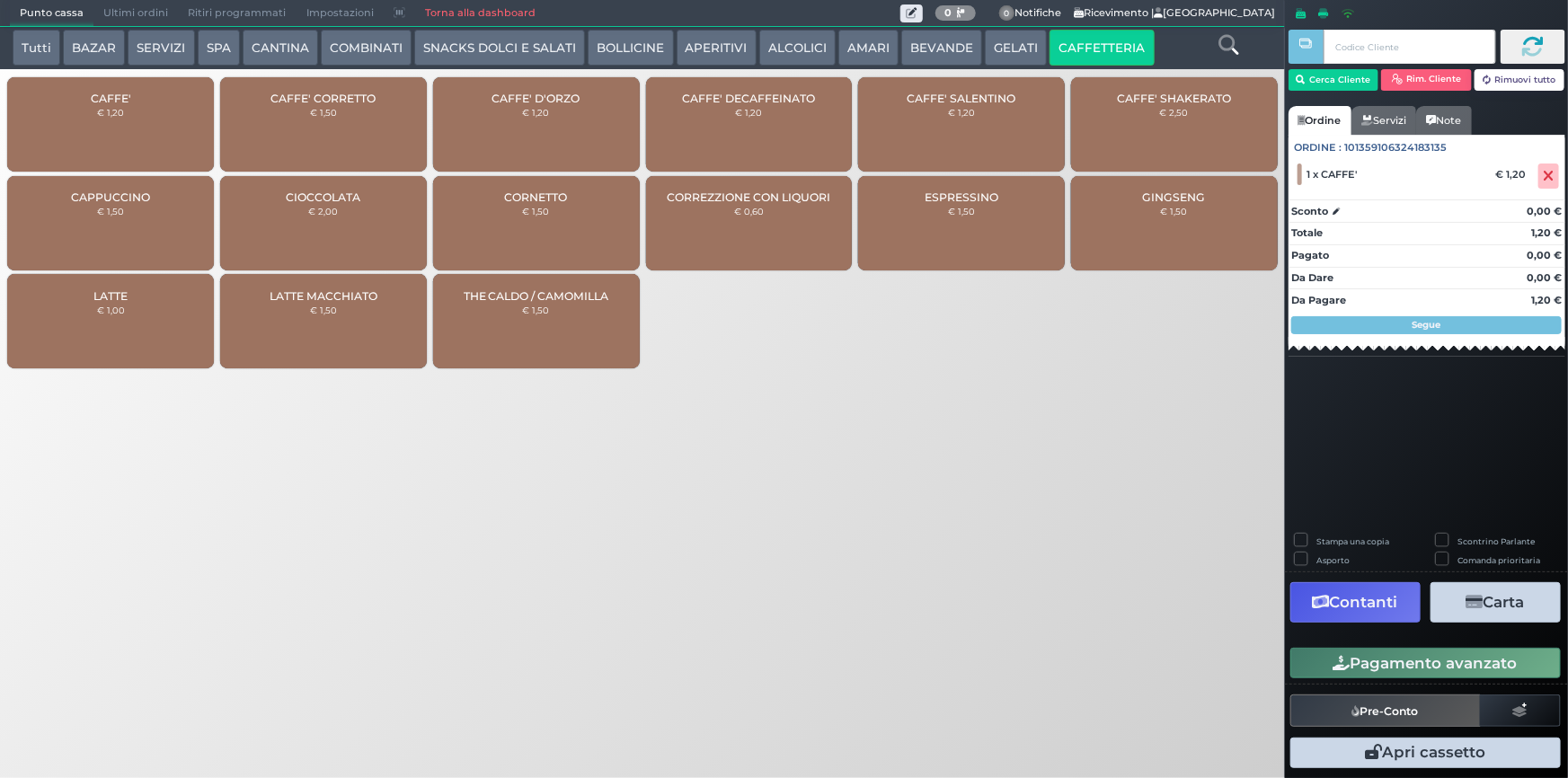
drag, startPoint x: 1421, startPoint y: 670, endPoint x: 1406, endPoint y: 663, distance: 16.6
click at [1421, 669] on button "Pagamento avanzato" at bounding box center [1426, 663] width 271 height 31
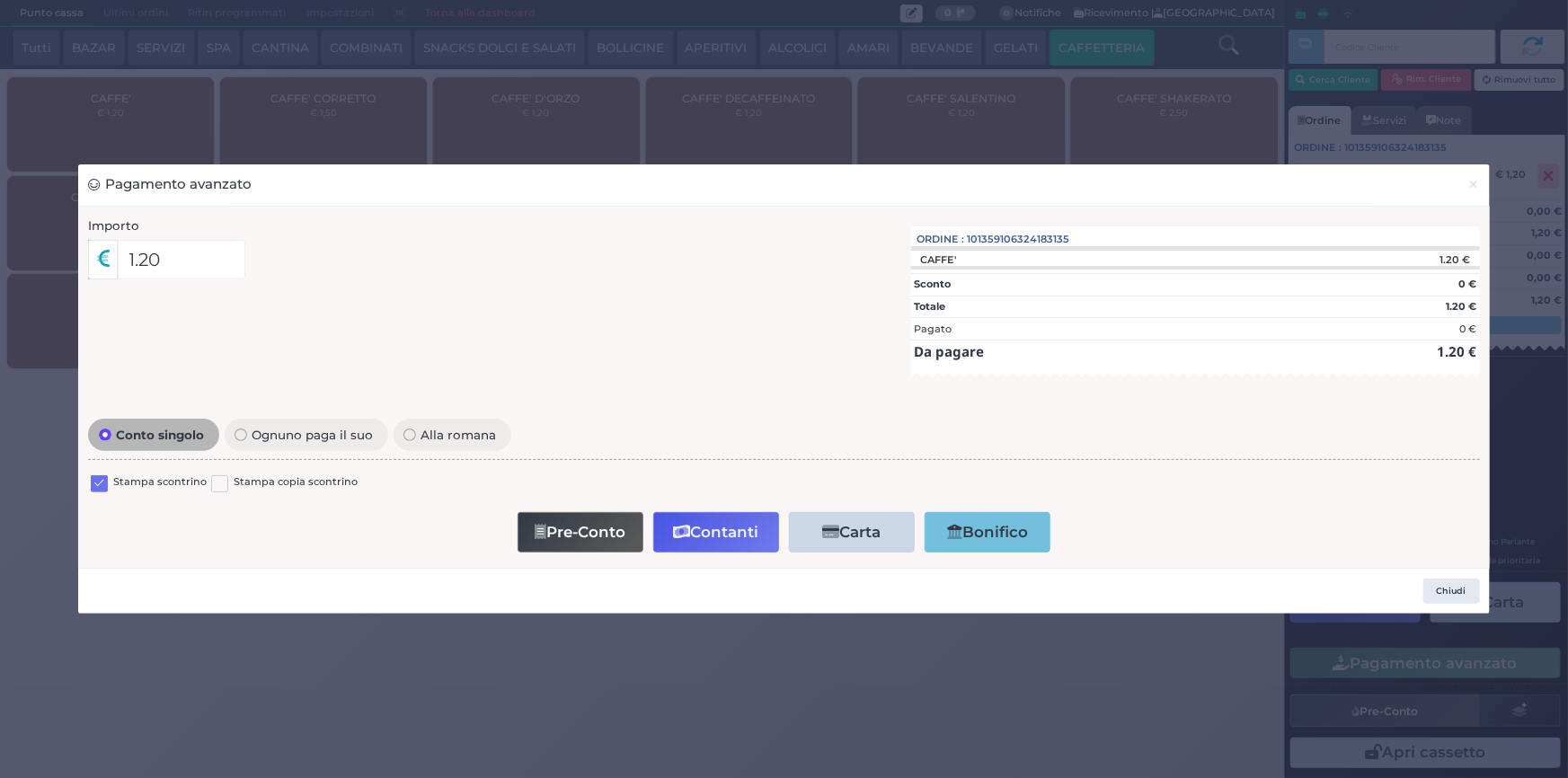
click at [98, 480] on label at bounding box center [99, 483] width 17 height 17
click at [0, 0] on input "checkbox" at bounding box center [0, 0] width 0 height 0
click at [701, 538] on button "Contanti" at bounding box center [715, 532] width 125 height 41
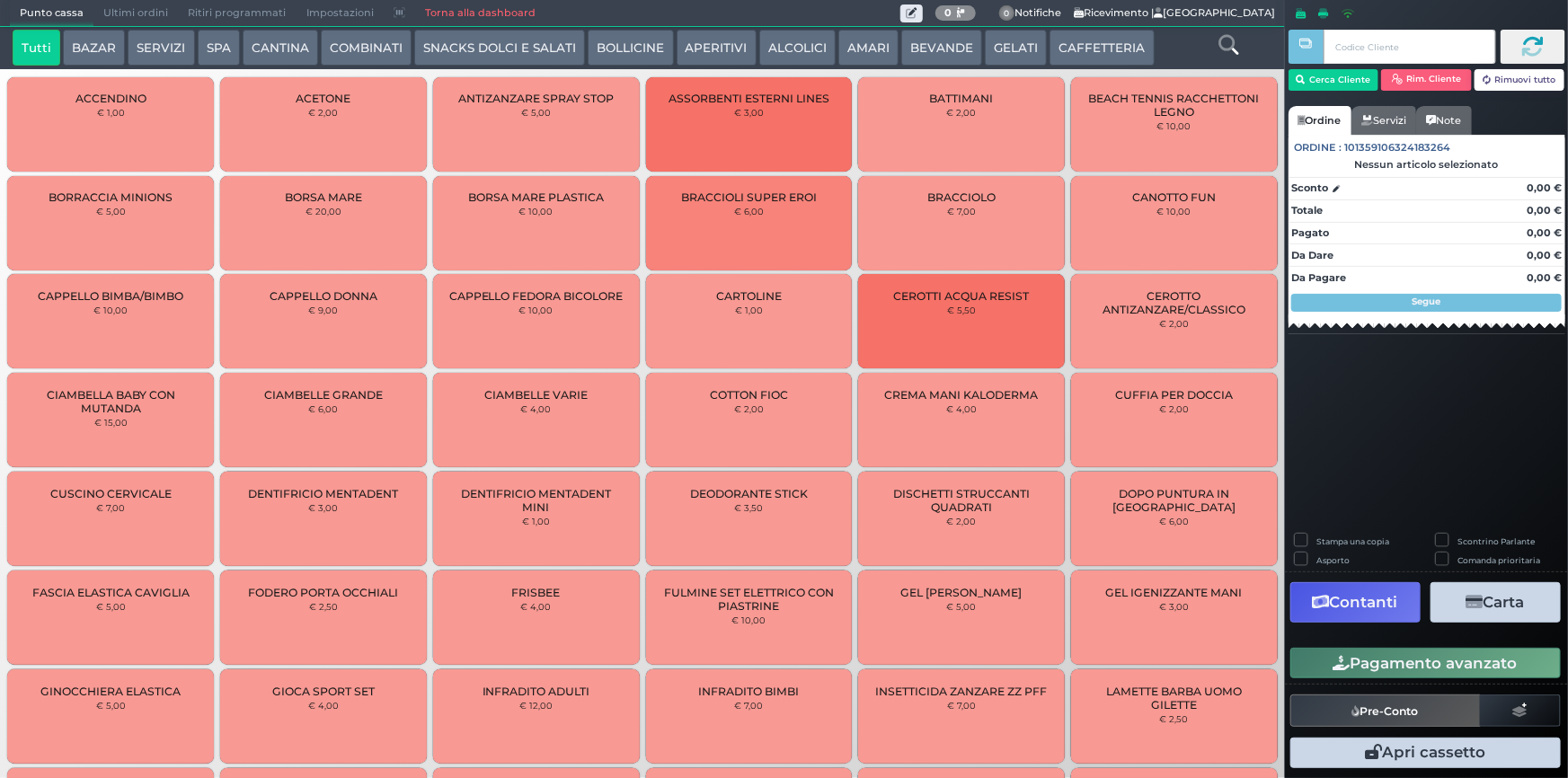
click at [129, 5] on span "Ultimi ordini" at bounding box center [135, 13] width 84 height 25
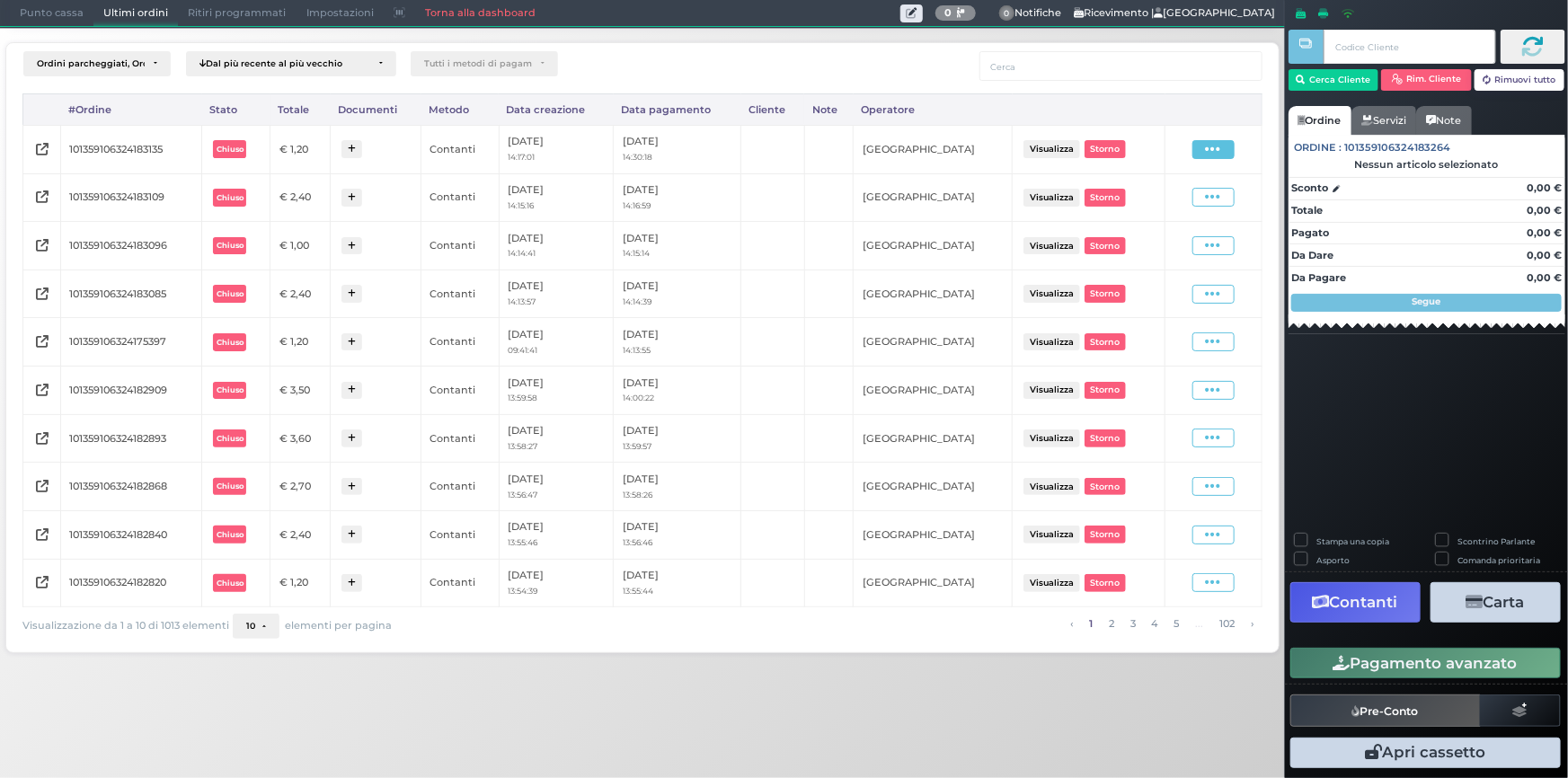
click at [1222, 147] on span at bounding box center [1213, 149] width 42 height 19
click at [1184, 199] on span "Ristampa Pre-Conto" at bounding box center [1171, 201] width 74 height 31
